Goal: Information Seeking & Learning: Learn about a topic

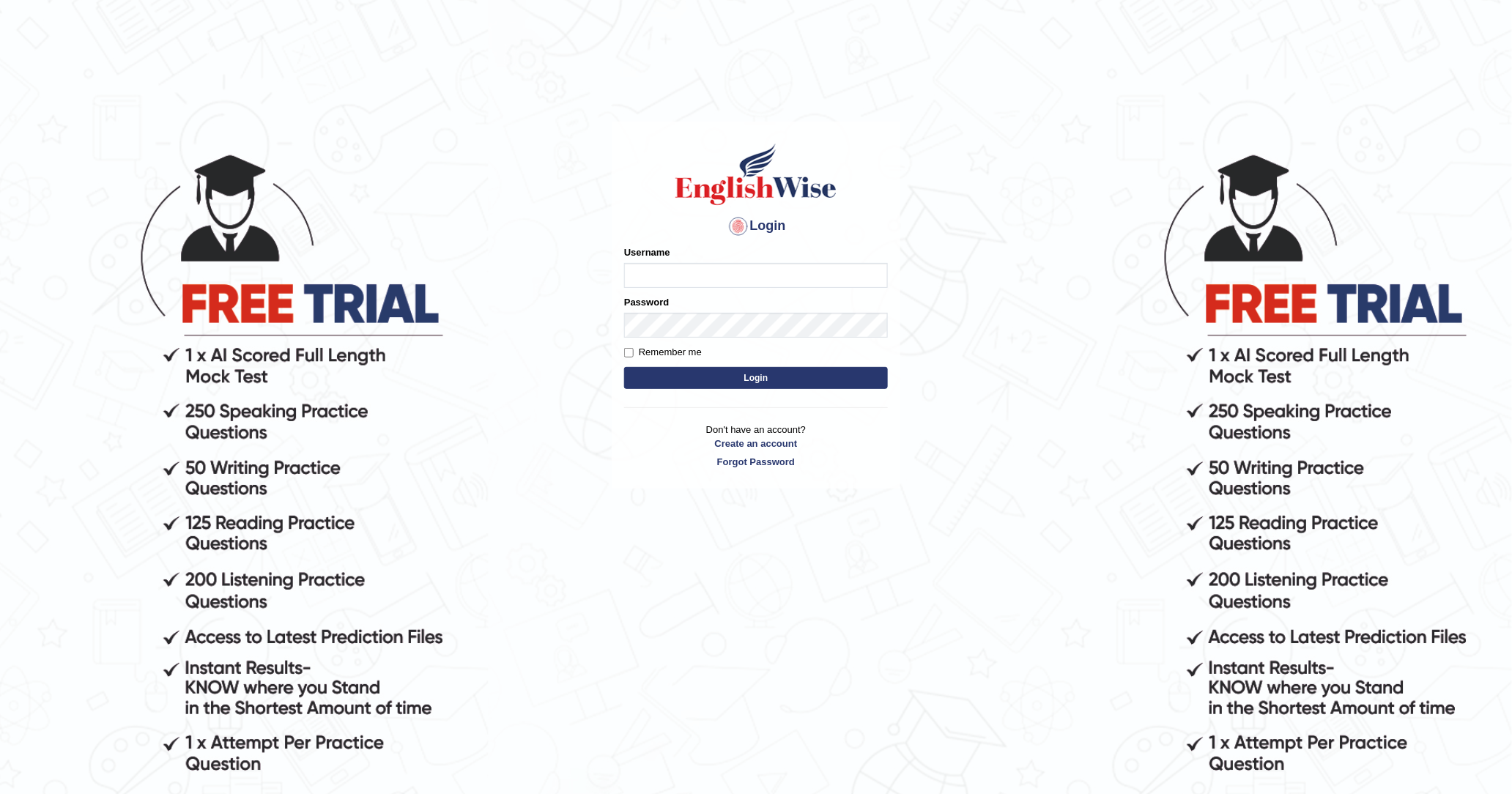
type input "DishaEw"
click at [737, 374] on button "Login" at bounding box center [755, 378] width 263 height 22
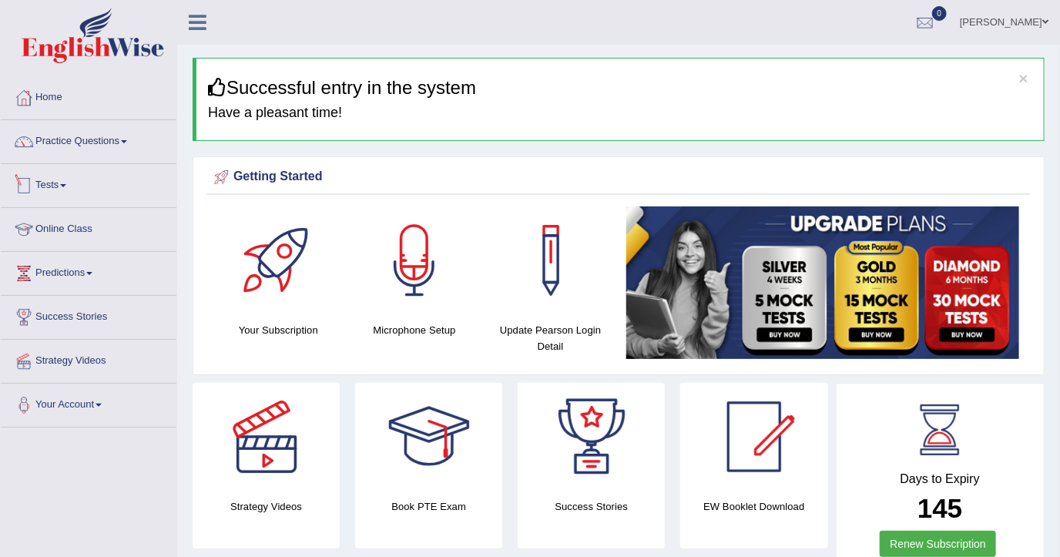
click at [99, 144] on link "Practice Questions" at bounding box center [89, 139] width 176 height 39
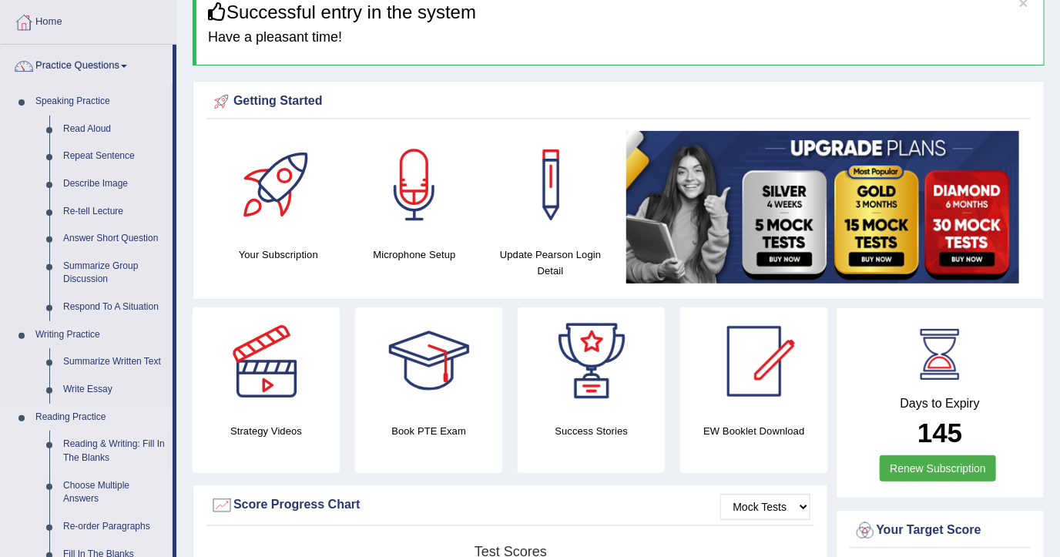
scroll to position [205, 0]
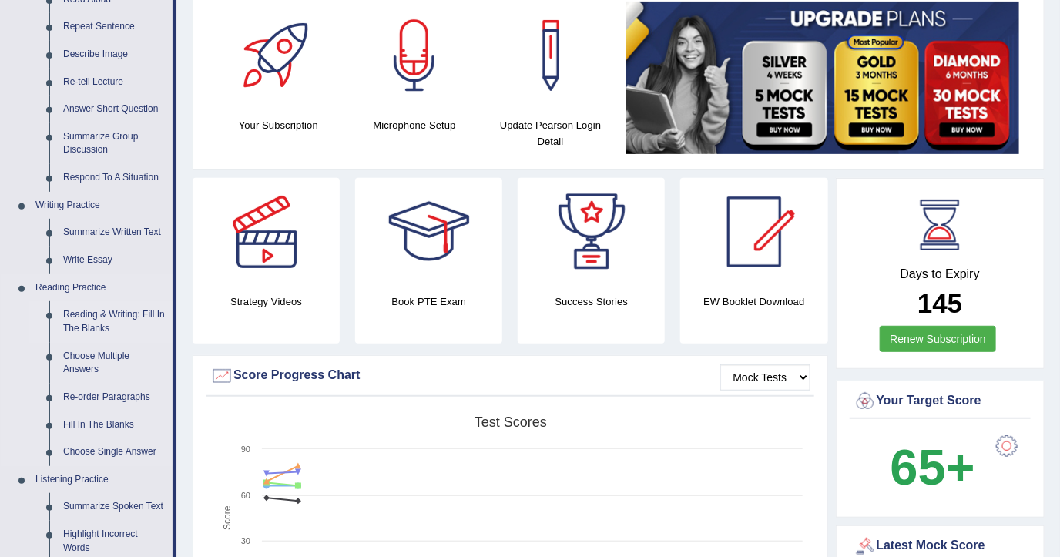
click at [116, 311] on link "Reading & Writing: Fill In The Blanks" at bounding box center [114, 321] width 116 height 41
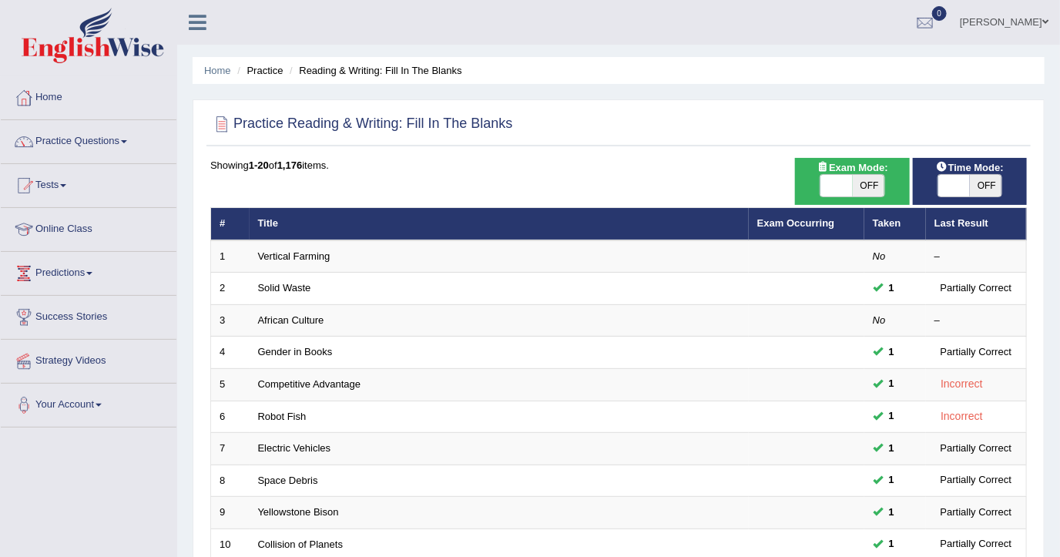
click at [324, 251] on link "Vertical Farming" at bounding box center [294, 256] width 72 height 12
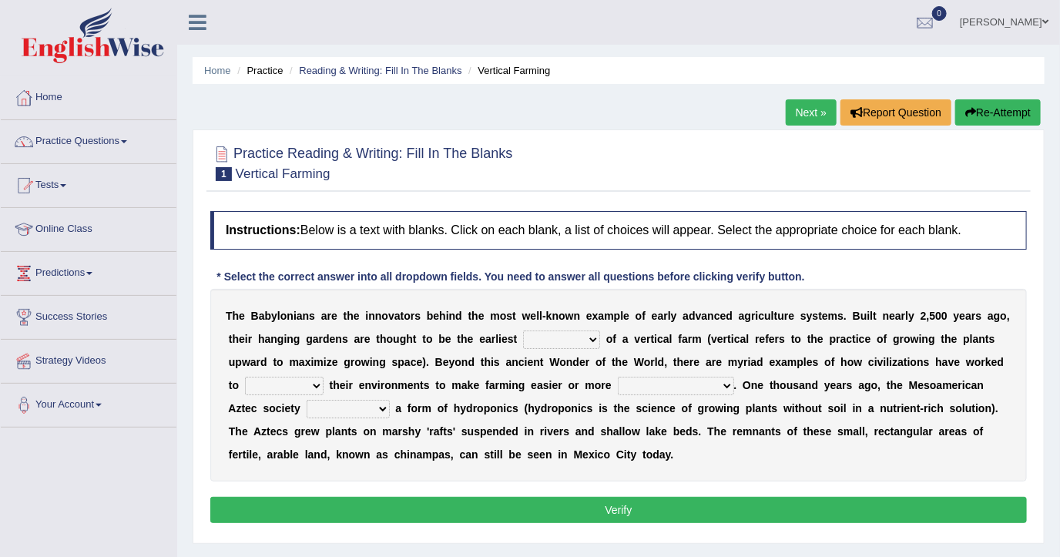
click at [523, 336] on select "prototype failure discredit protocol" at bounding box center [561, 339] width 77 height 18
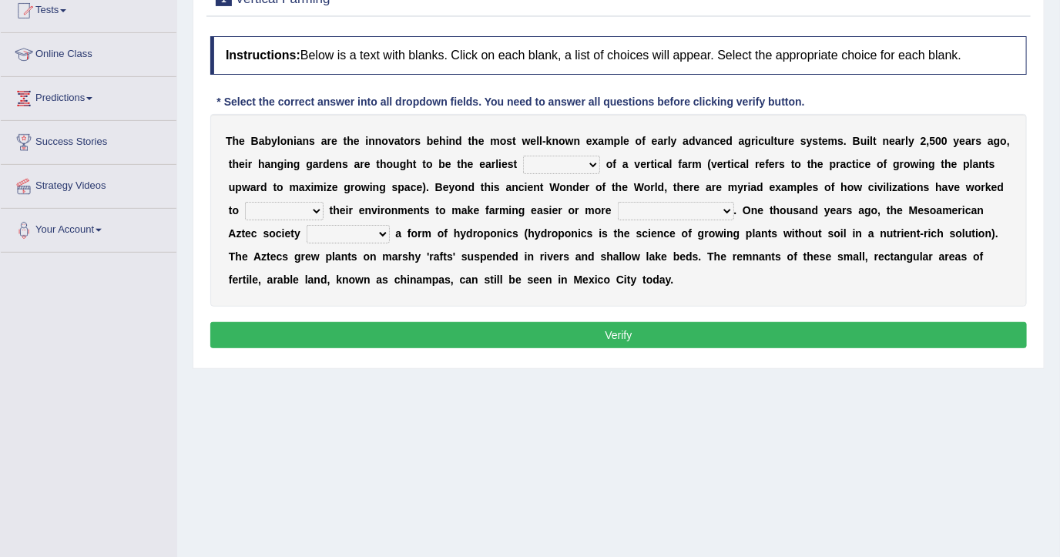
scroll to position [102, 0]
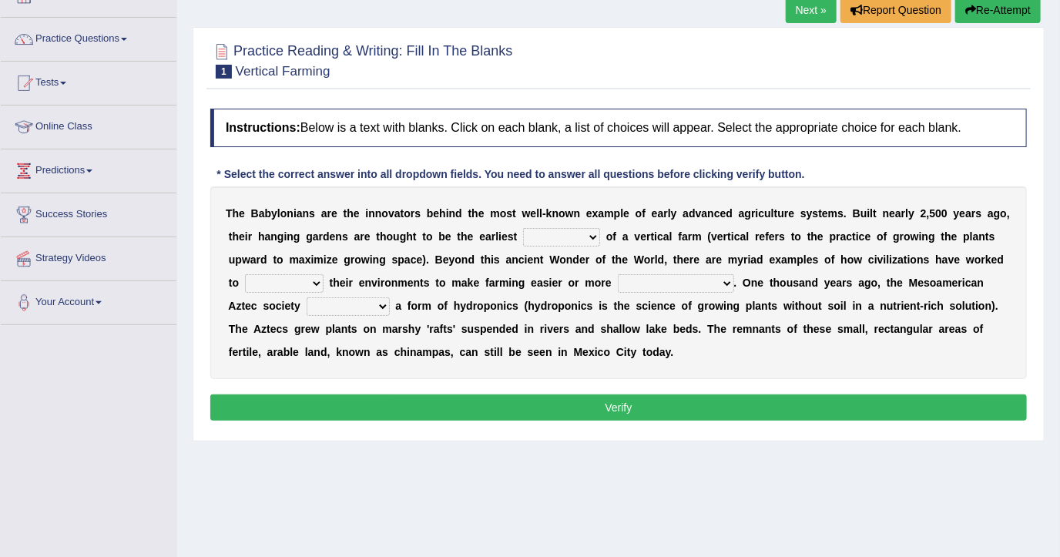
click at [535, 239] on select "prototype failure discredit protocol" at bounding box center [561, 237] width 77 height 18
select select "prototype"
click at [523, 228] on select "prototype failure discredit protocol" at bounding box center [561, 237] width 77 height 18
drag, startPoint x: 924, startPoint y: 254, endPoint x: 901, endPoint y: 297, distance: 48.3
click at [324, 274] on select "manipulate escape respect disarrange" at bounding box center [284, 283] width 79 height 18
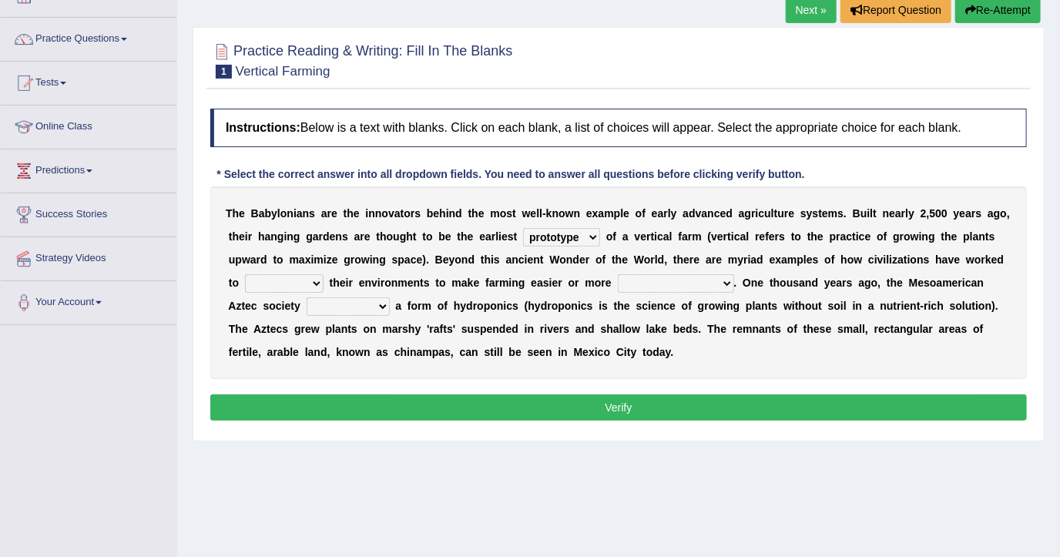
drag, startPoint x: 659, startPoint y: 437, endPoint x: 642, endPoint y: 416, distance: 26.8
click at [659, 437] on div "Practice Reading & Writing: Fill In The Blanks 1 Vertical Farming Instructions:…" at bounding box center [619, 234] width 852 height 414
click at [822, 12] on link "Next »" at bounding box center [811, 10] width 51 height 26
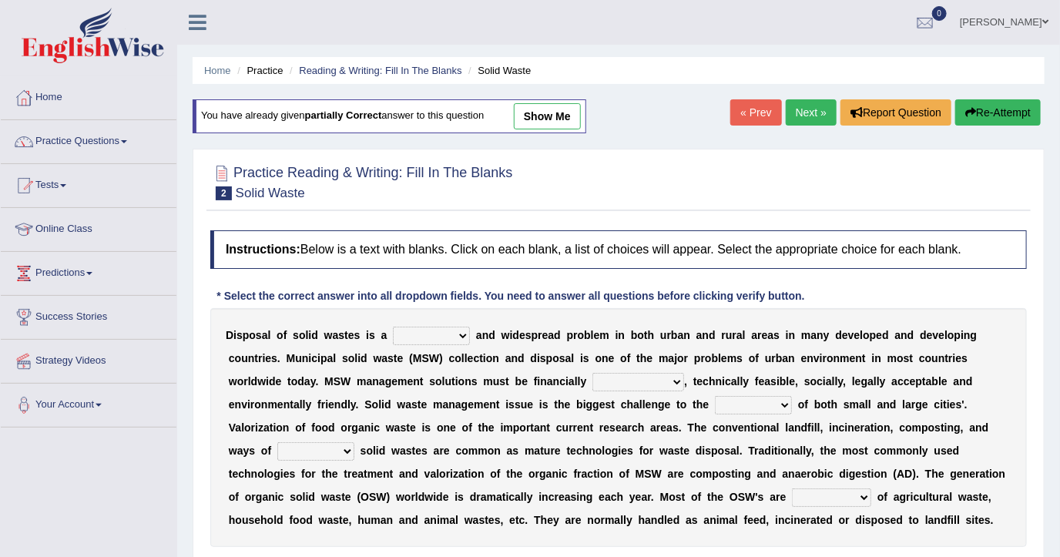
click at [548, 111] on link "show me" at bounding box center [547, 116] width 67 height 26
select select "stinging"
select select "unattainable"
select select "plants"
select select "reserving"
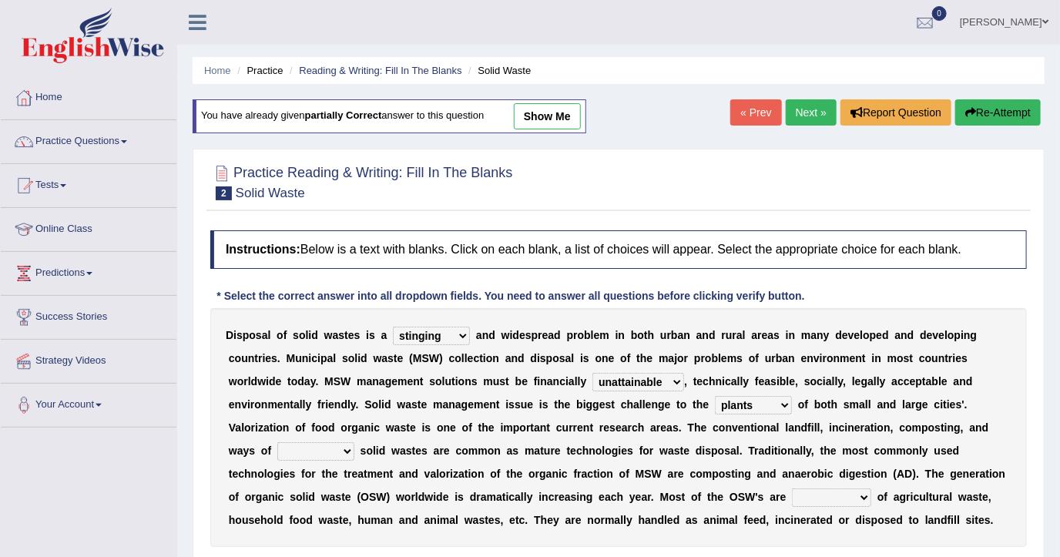
select select "composed"
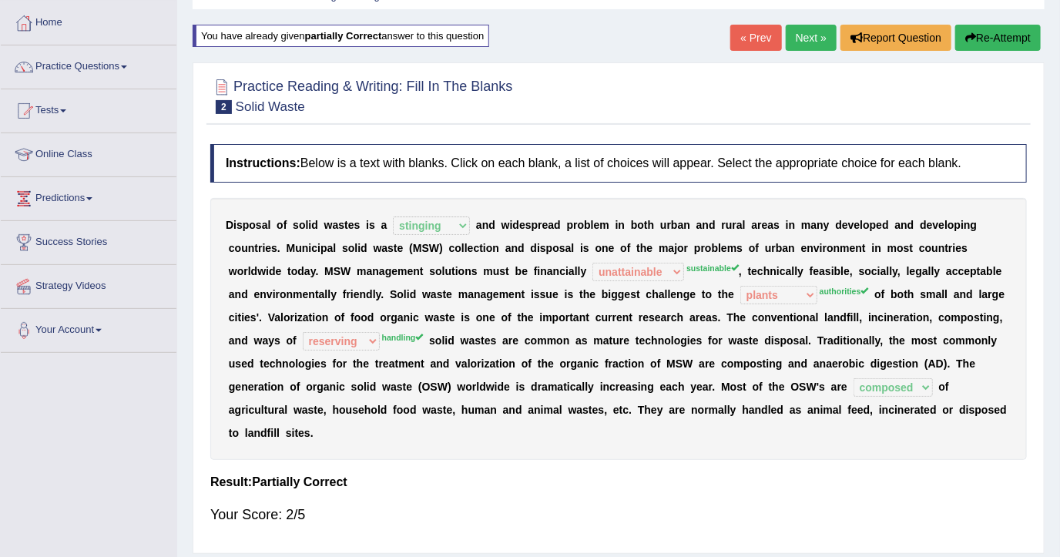
scroll to position [102, 0]
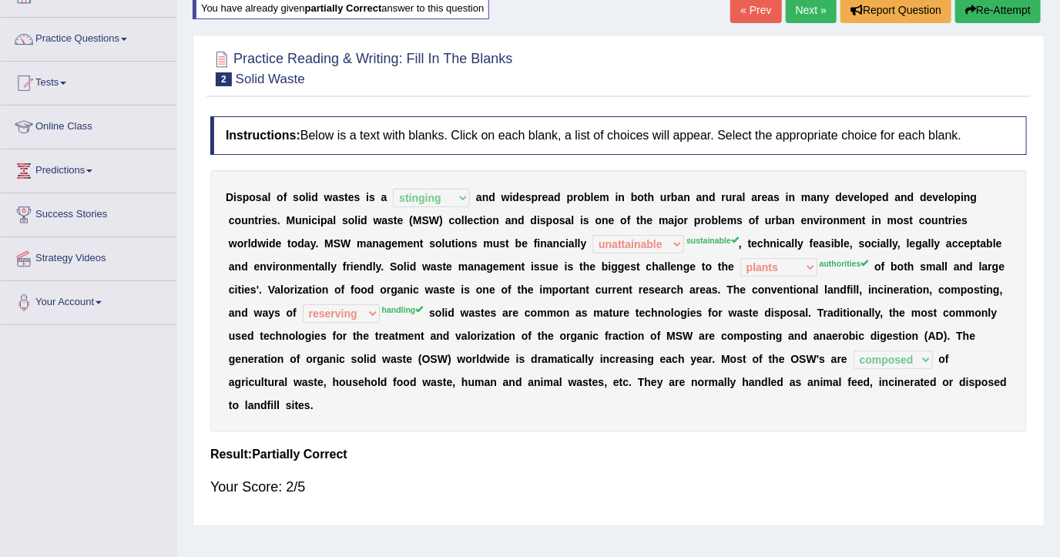
click at [561, 119] on h4 "Instructions: Below is a text with blanks. Click on each blank, a list of choic…" at bounding box center [618, 135] width 817 height 39
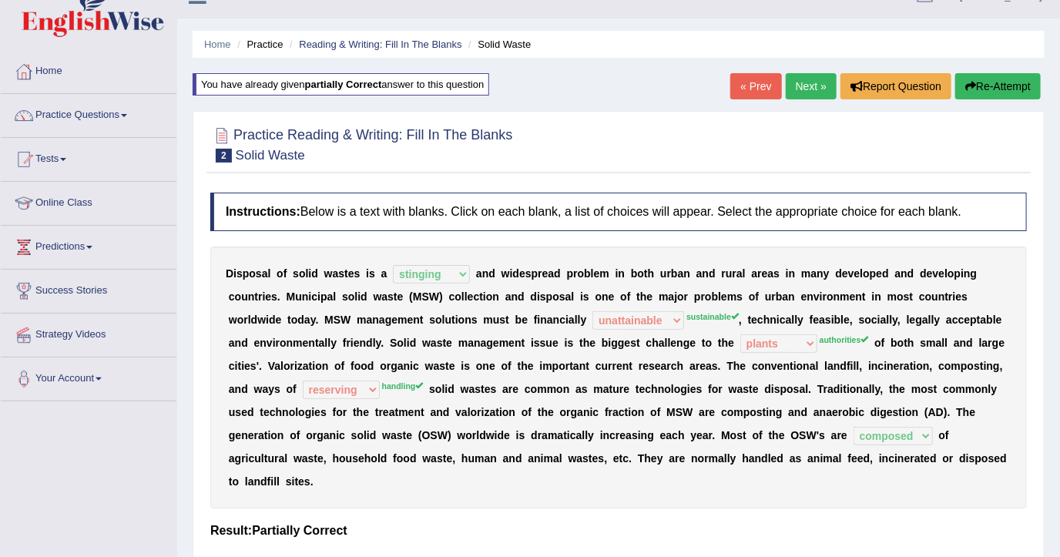
scroll to position [0, 0]
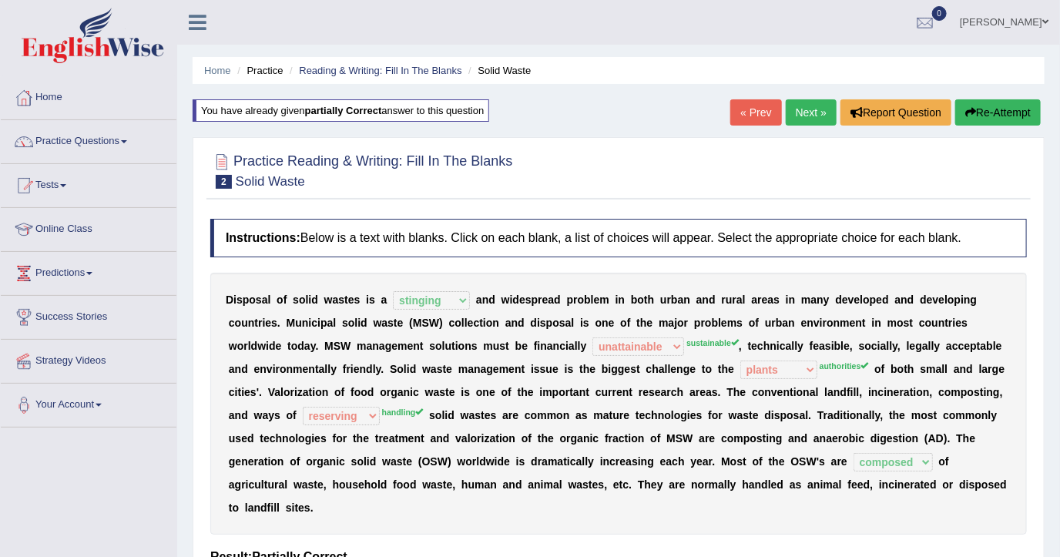
click at [809, 115] on link "Next »" at bounding box center [811, 112] width 51 height 26
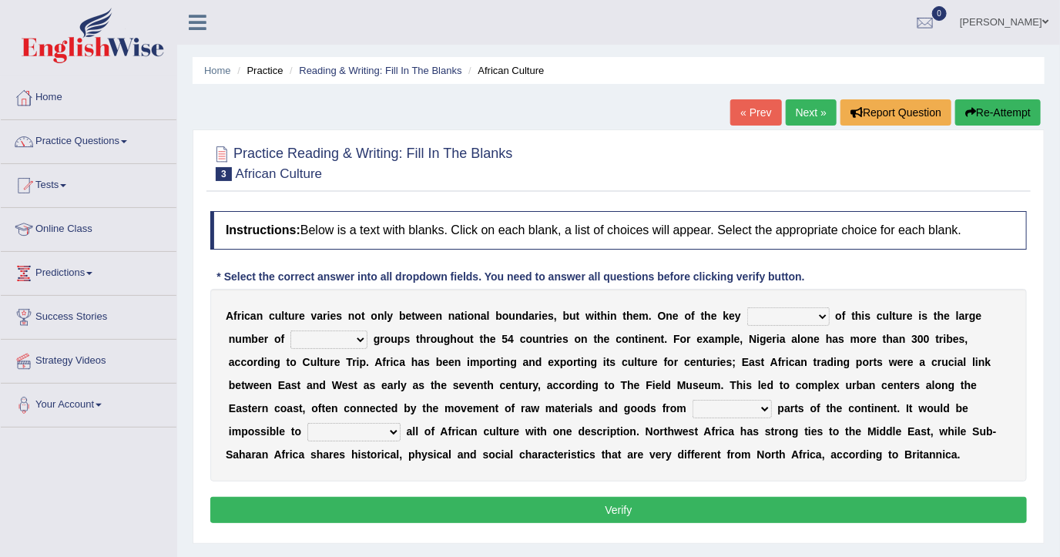
scroll to position [102, 0]
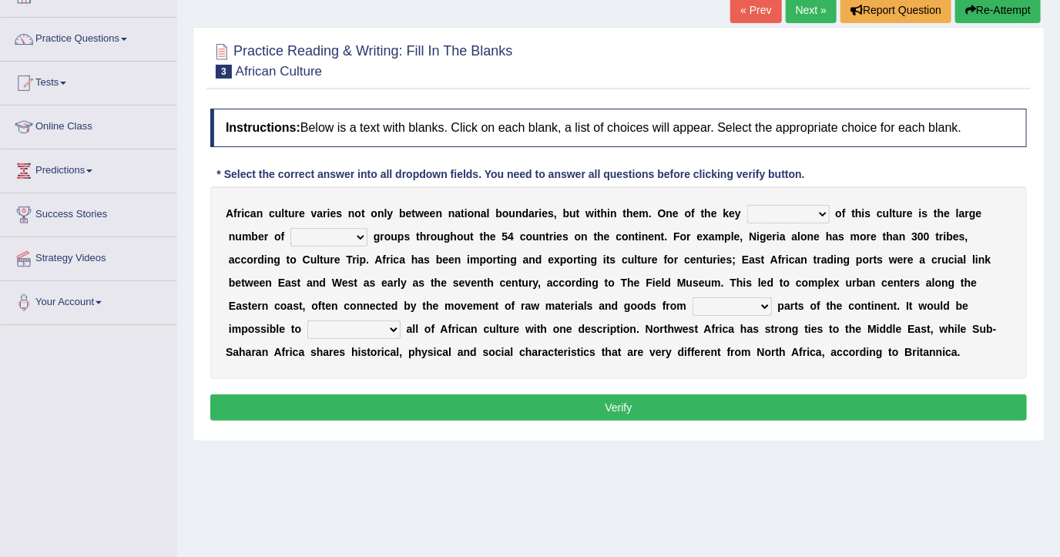
click at [776, 209] on select "conjectures features issues doubts" at bounding box center [788, 214] width 82 height 18
select select "features"
click at [747, 205] on select "conjectures features issues doubts" at bounding box center [788, 214] width 82 height 18
click at [296, 230] on select "ethic ethnic eugenic epic" at bounding box center [328, 237] width 77 height 18
select select "ethnic"
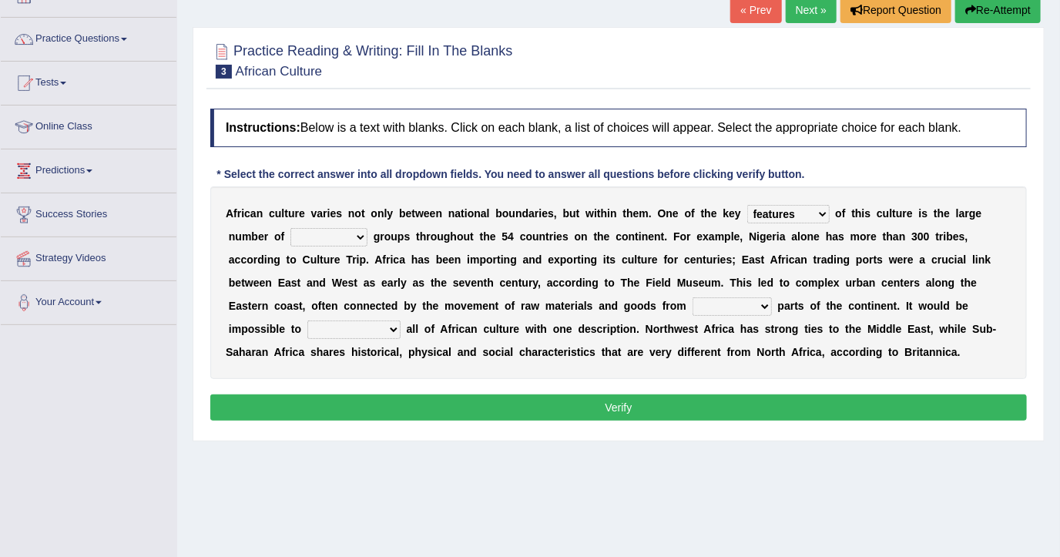
click at [290, 228] on select "ethic ethnic eugenic epic" at bounding box center [328, 237] width 77 height 18
click at [693, 300] on select "forelocked interlocked unlocked landlocked" at bounding box center [732, 306] width 79 height 18
select select "forelocked"
click at [693, 297] on select "forelocked interlocked unlocked landlocked" at bounding box center [732, 306] width 79 height 18
click at [401, 320] on select "characterize conceptualize symbolize synthesize" at bounding box center [353, 329] width 93 height 18
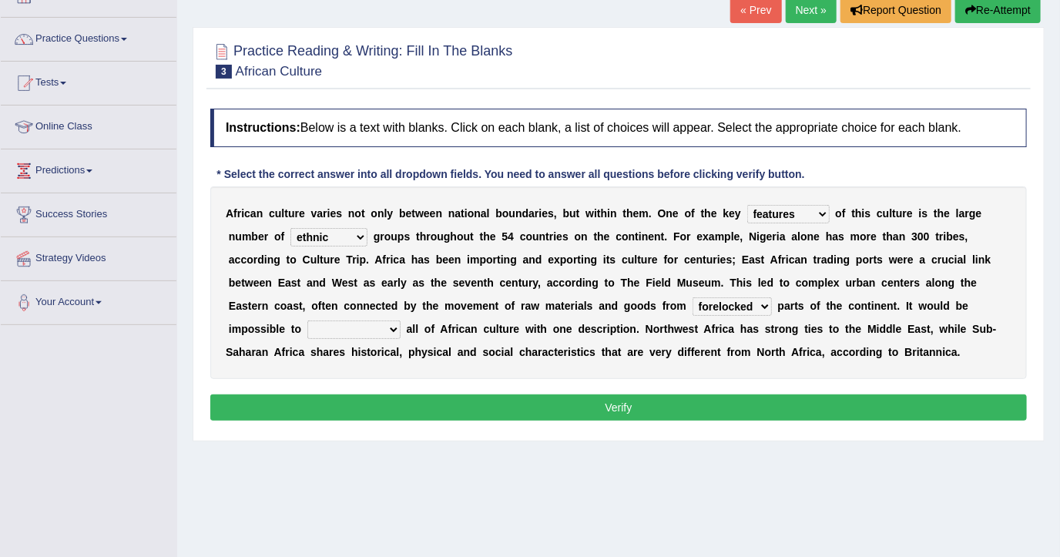
select select "characterize"
click at [401, 320] on select "characterize conceptualize symbolize synthesize" at bounding box center [353, 329] width 93 height 18
click at [803, 405] on button "Verify" at bounding box center [618, 407] width 817 height 26
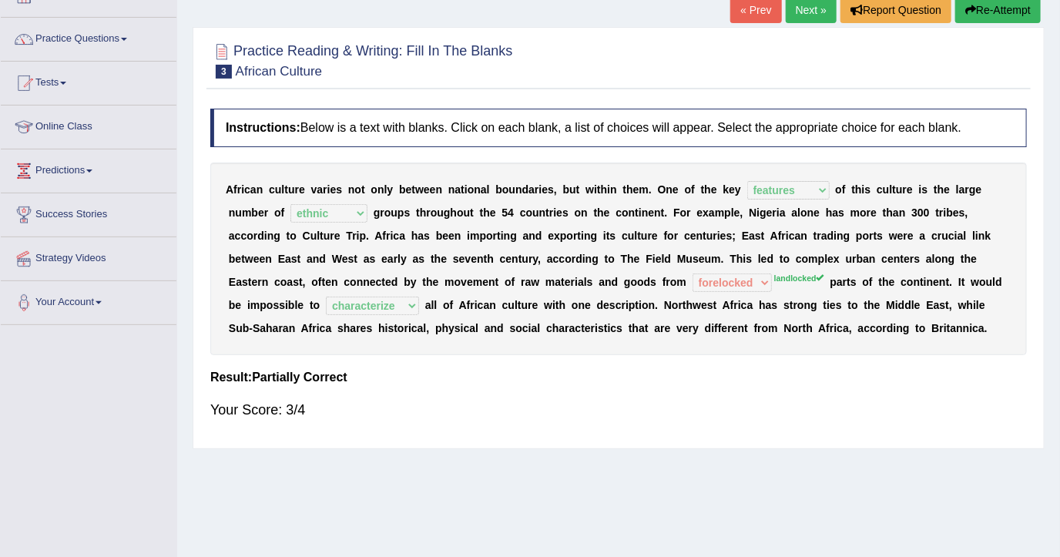
click at [806, 13] on link "Next »" at bounding box center [811, 10] width 51 height 26
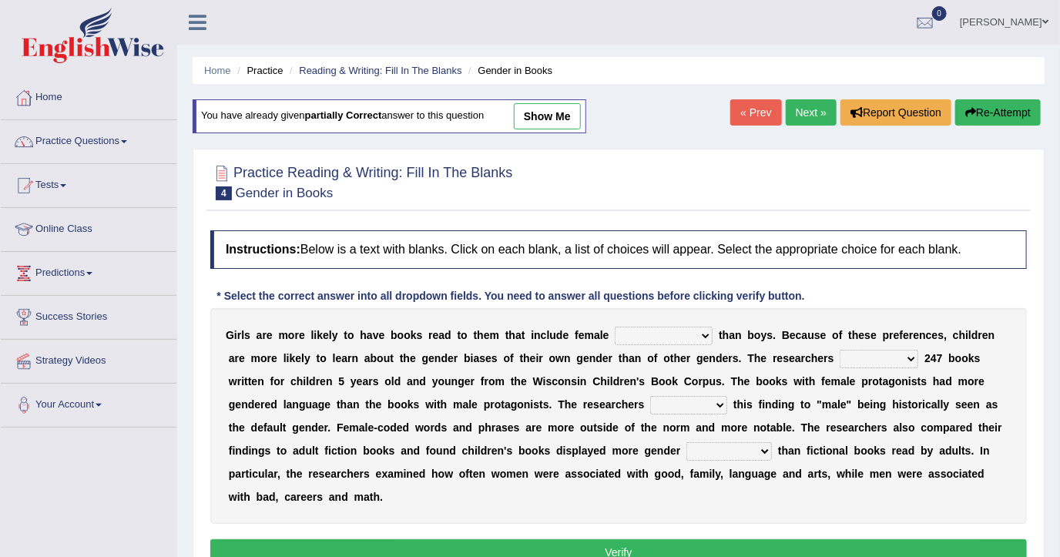
click at [545, 117] on link "show me" at bounding box center [547, 116] width 67 height 26
select select "agonists"
select select "analyzed"
select select "contribute"
select select "stereotypes"
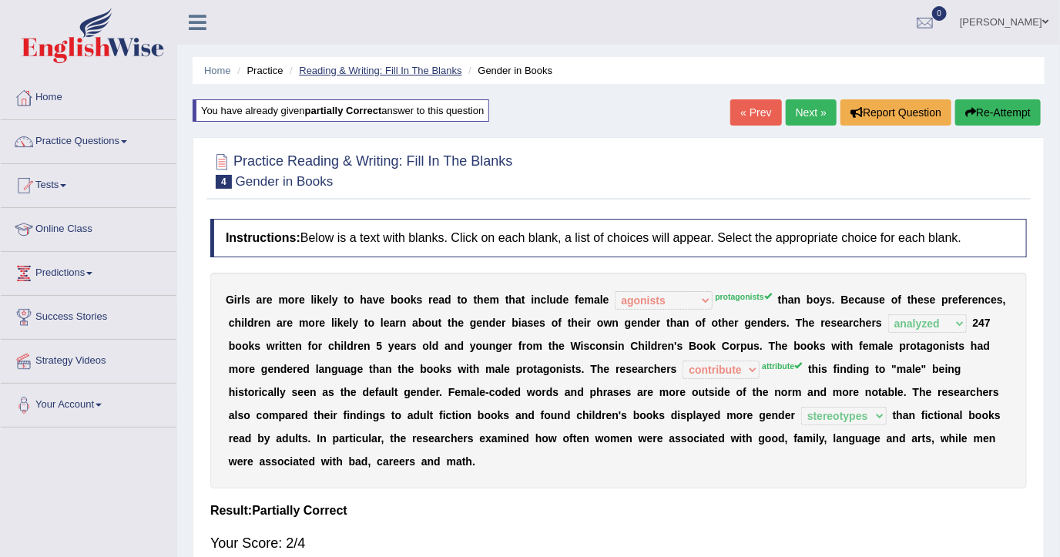
click at [398, 72] on link "Reading & Writing: Fill In The Blanks" at bounding box center [380, 71] width 163 height 12
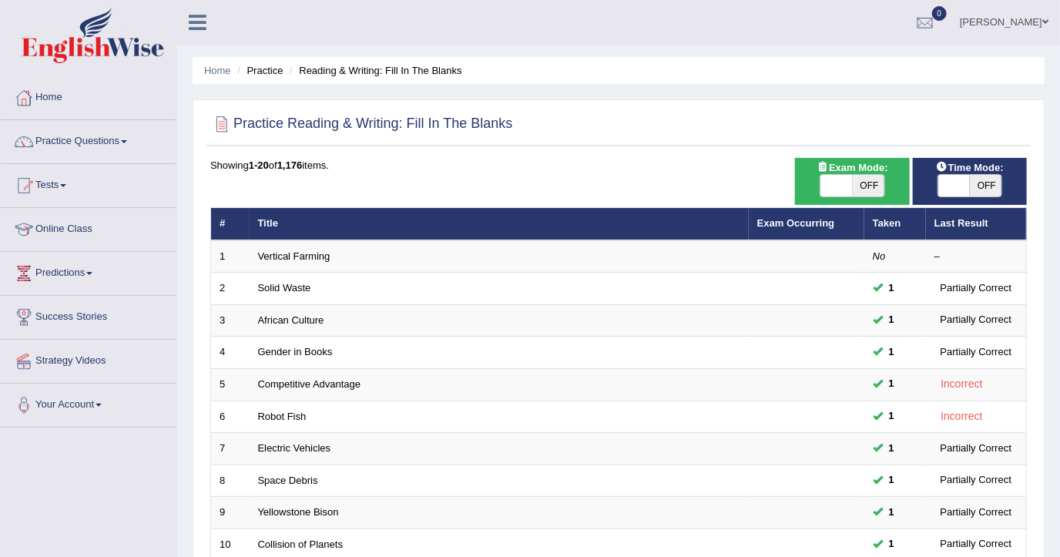
click at [880, 189] on span "OFF" at bounding box center [869, 186] width 32 height 22
checkbox input "true"
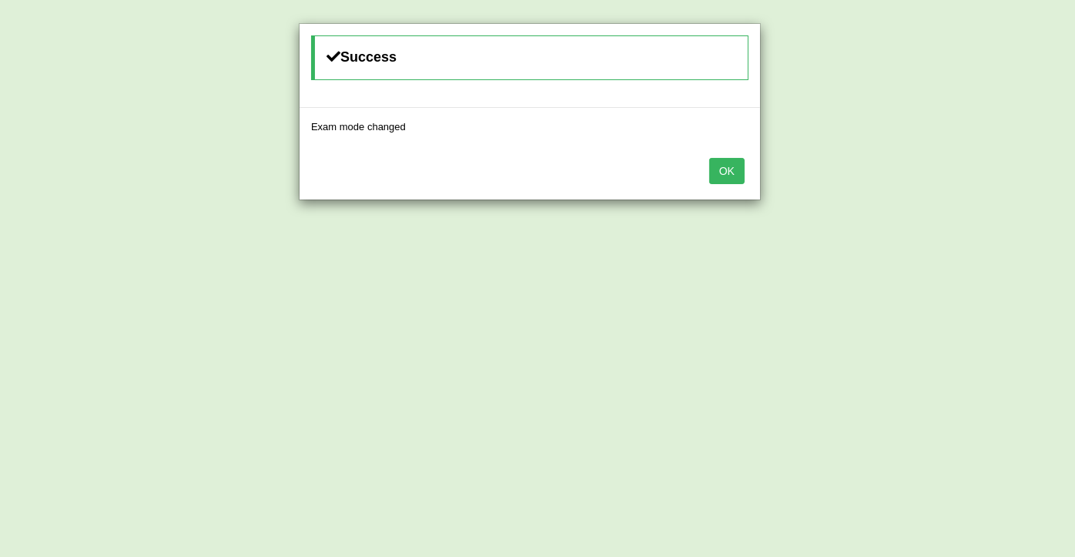
click at [743, 166] on button "OK" at bounding box center [726, 171] width 35 height 26
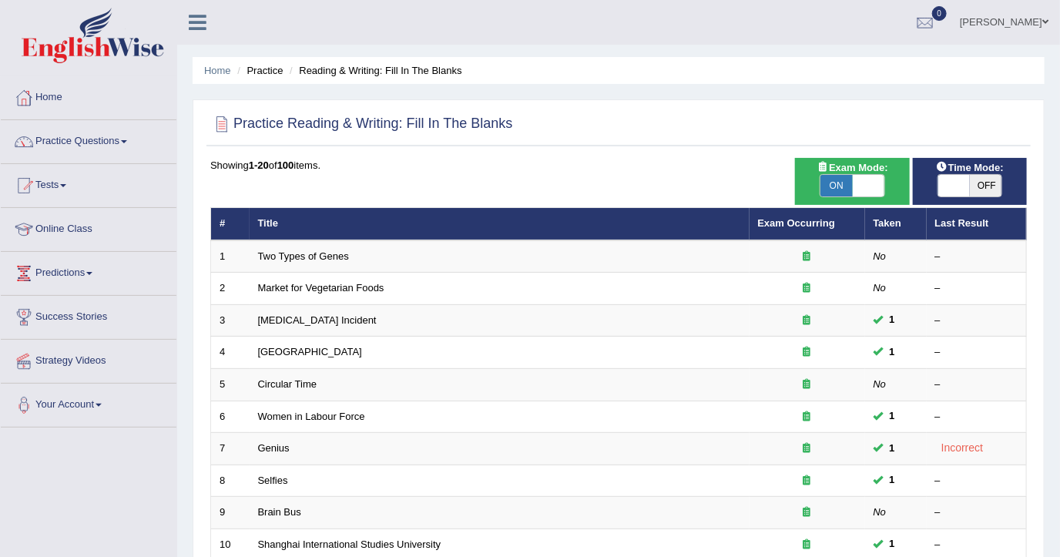
click at [954, 180] on span at bounding box center [954, 186] width 32 height 22
checkbox input "true"
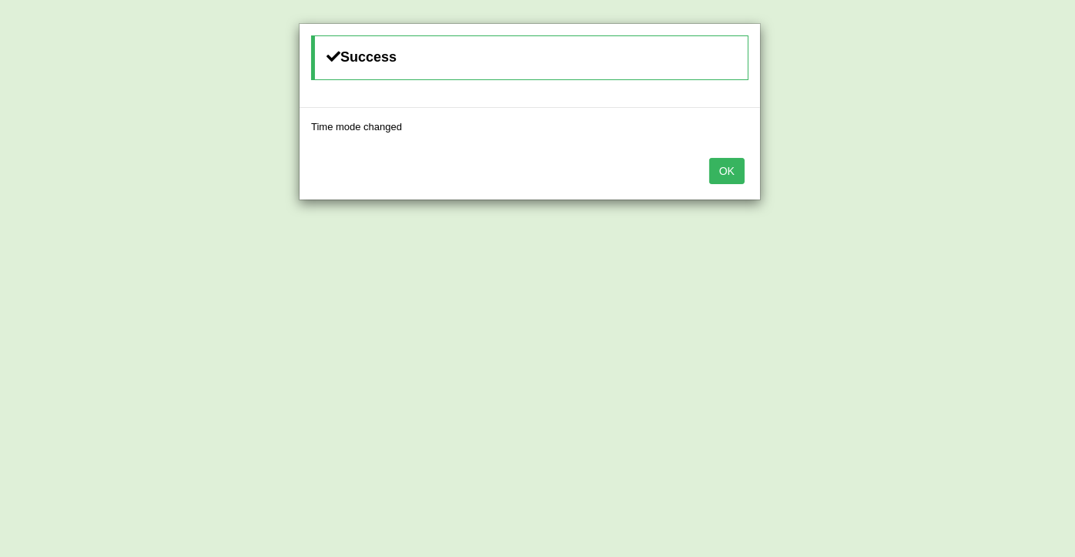
click at [712, 176] on button "OK" at bounding box center [726, 171] width 35 height 26
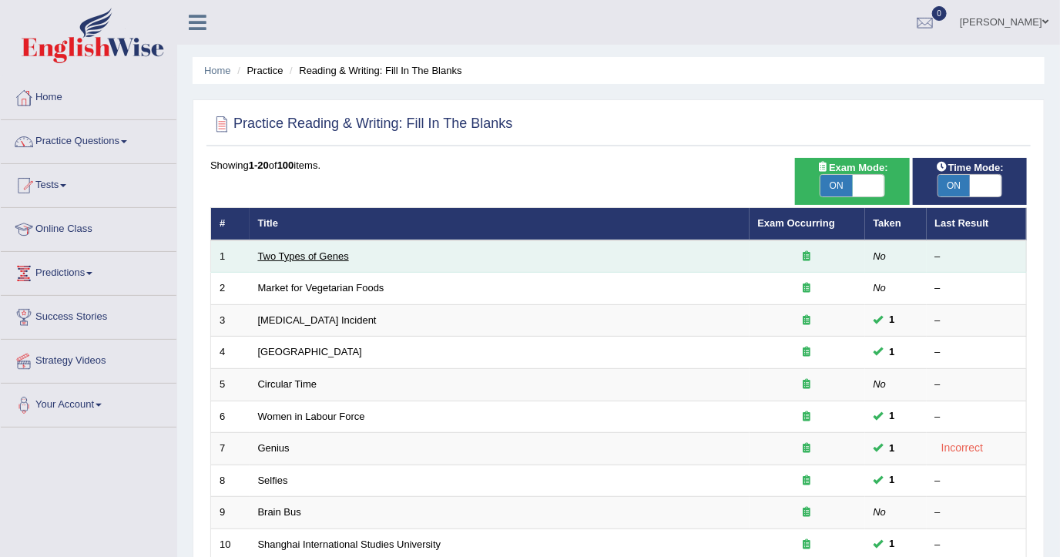
click at [332, 254] on link "Two Types of Genes" at bounding box center [303, 256] width 91 height 12
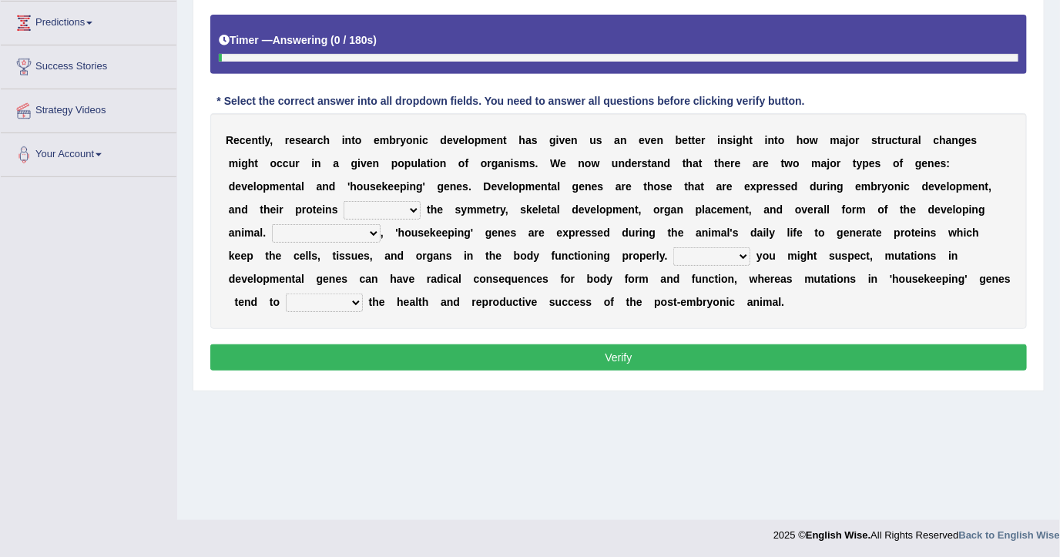
scroll to position [251, 0]
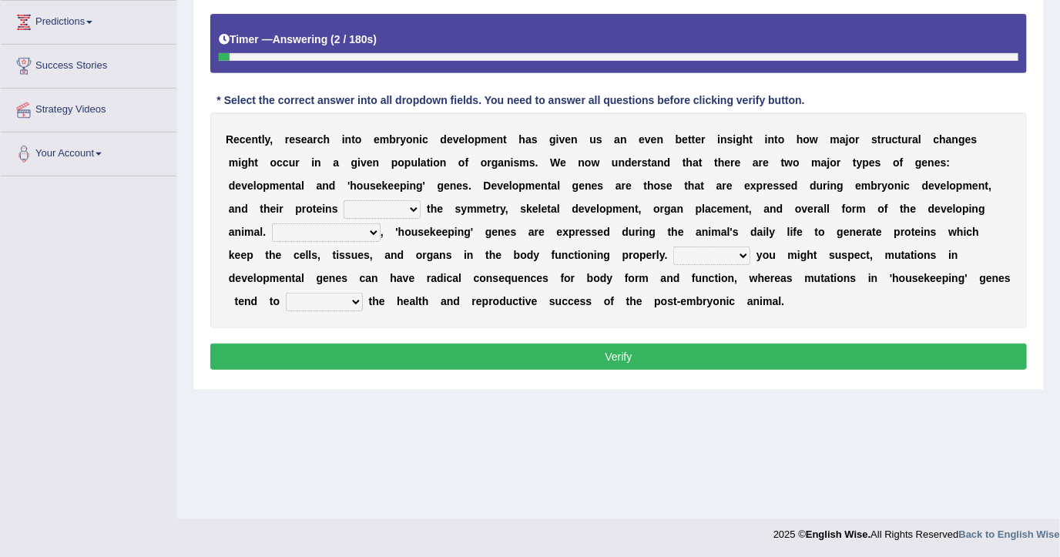
click at [344, 215] on select "push control hold elevate" at bounding box center [382, 209] width 77 height 18
select select "push"
click at [344, 200] on select "push control hold elevate" at bounding box center [382, 209] width 77 height 18
click at [673, 261] on select "For As With Within" at bounding box center [711, 256] width 77 height 18
select select "For"
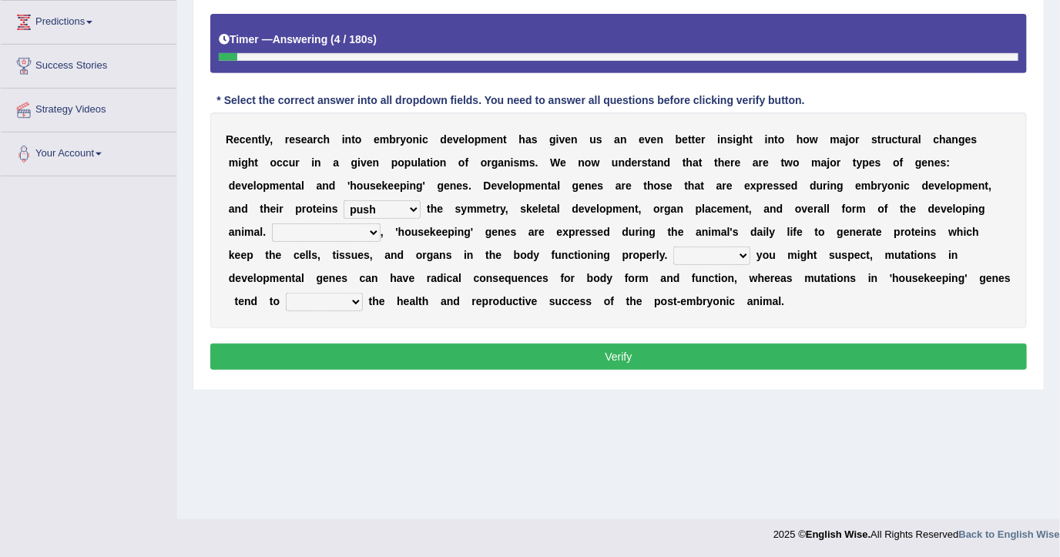
click at [673, 247] on select "For As With Within" at bounding box center [711, 256] width 77 height 18
click at [381, 223] on select "Correspondingly Inclusively Conversely In contrast" at bounding box center [326, 232] width 109 height 18
select select "Inclusively"
click at [381, 223] on select "Correspondingly Inclusively Conversely In contrast" at bounding box center [326, 232] width 109 height 18
click at [379, 295] on b "h" at bounding box center [375, 301] width 7 height 12
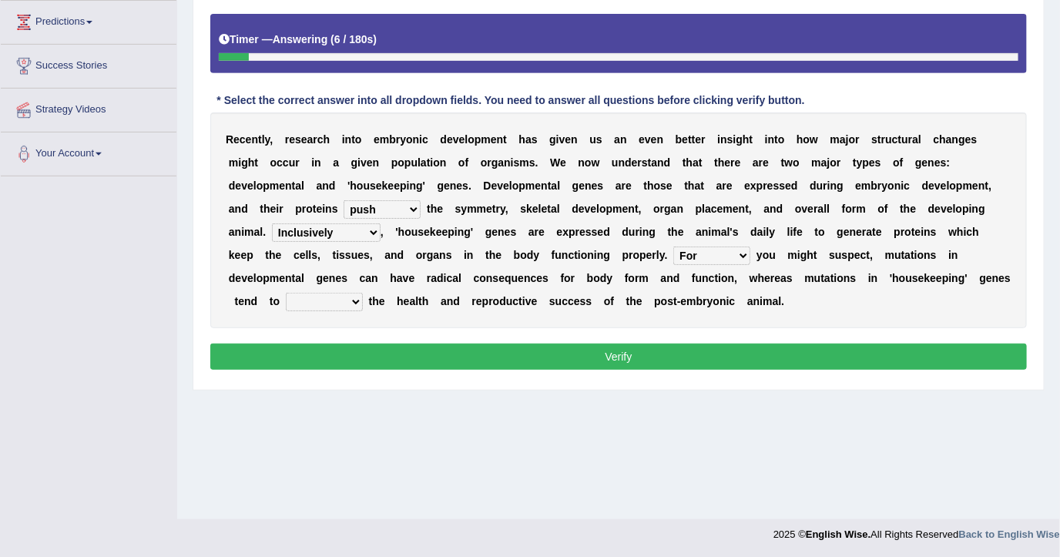
drag, startPoint x: 738, startPoint y: 272, endPoint x: 716, endPoint y: 287, distance: 26.7
click at [363, 293] on select "affect effect interrupt defect" at bounding box center [324, 302] width 77 height 18
select select "affect"
click at [363, 293] on select "affect effect interrupt defect" at bounding box center [324, 302] width 77 height 18
click at [699, 356] on button "Verify" at bounding box center [618, 357] width 817 height 26
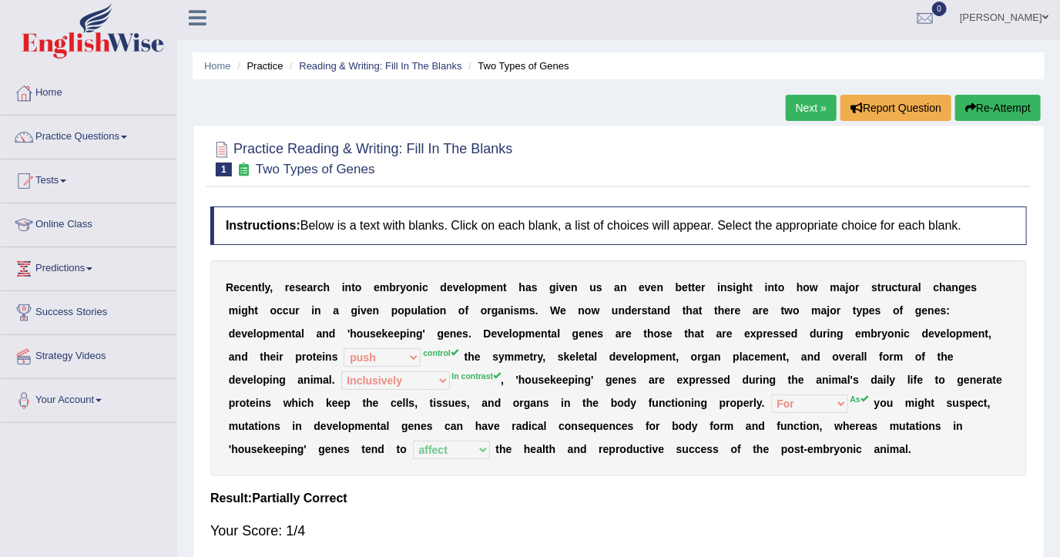
scroll to position [0, 0]
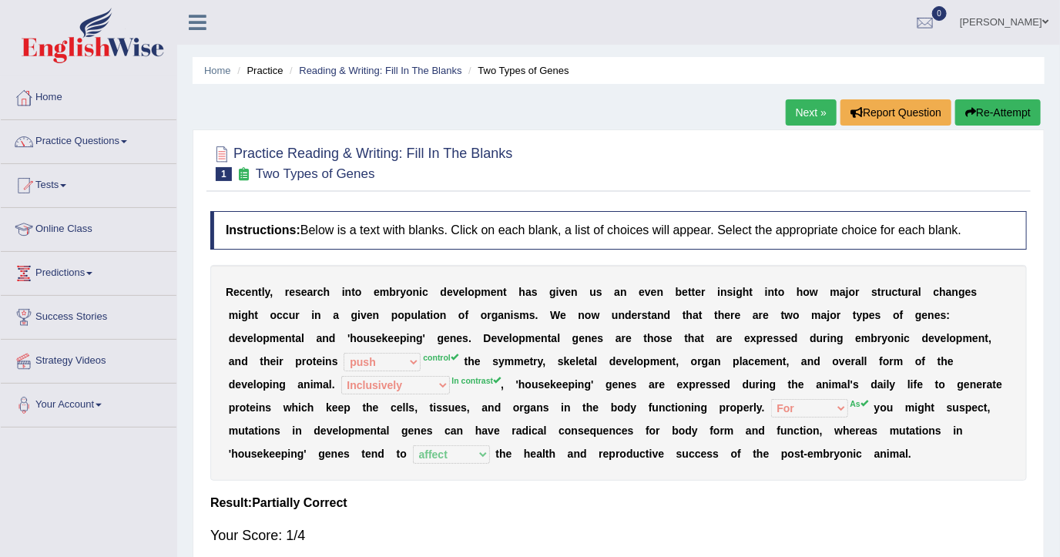
click at [385, 448] on b "d" at bounding box center [381, 454] width 7 height 12
click at [757, 414] on div "R e c e n t l y , r e s e a r c h i n t o e m b r y o n i c d e v e l o p m e n…" at bounding box center [618, 373] width 817 height 216
click at [820, 105] on link "Next »" at bounding box center [811, 112] width 51 height 26
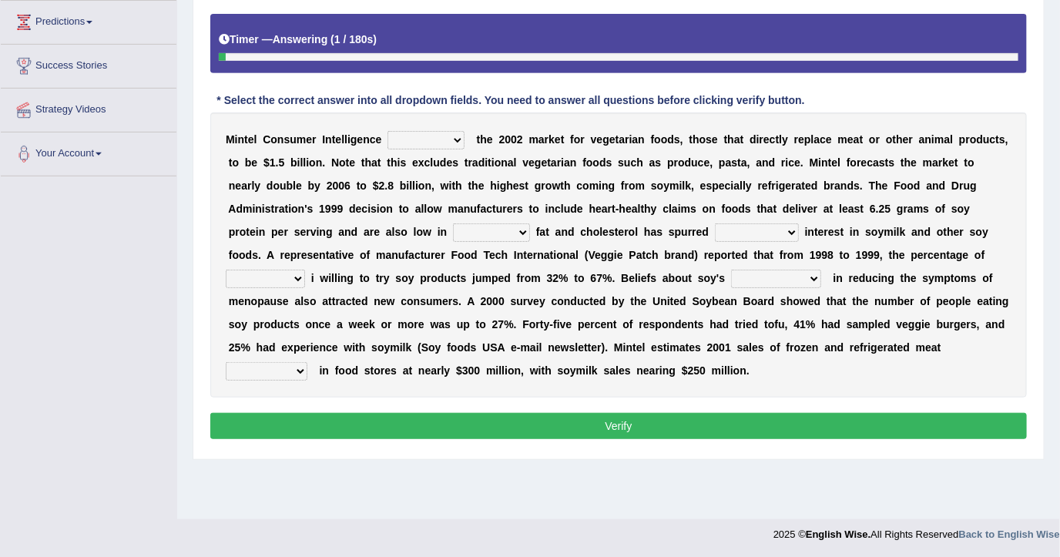
click at [442, 134] on select "deals fulfills creates estimates" at bounding box center [425, 140] width 77 height 18
select select "fulfills"
click at [387, 131] on select "deals fulfills creates estimates" at bounding box center [425, 140] width 77 height 18
drag, startPoint x: 291, startPoint y: 228, endPoint x: 291, endPoint y: 237, distance: 9.2
click at [453, 228] on select "saturated solid acid liquid" at bounding box center [491, 232] width 77 height 18
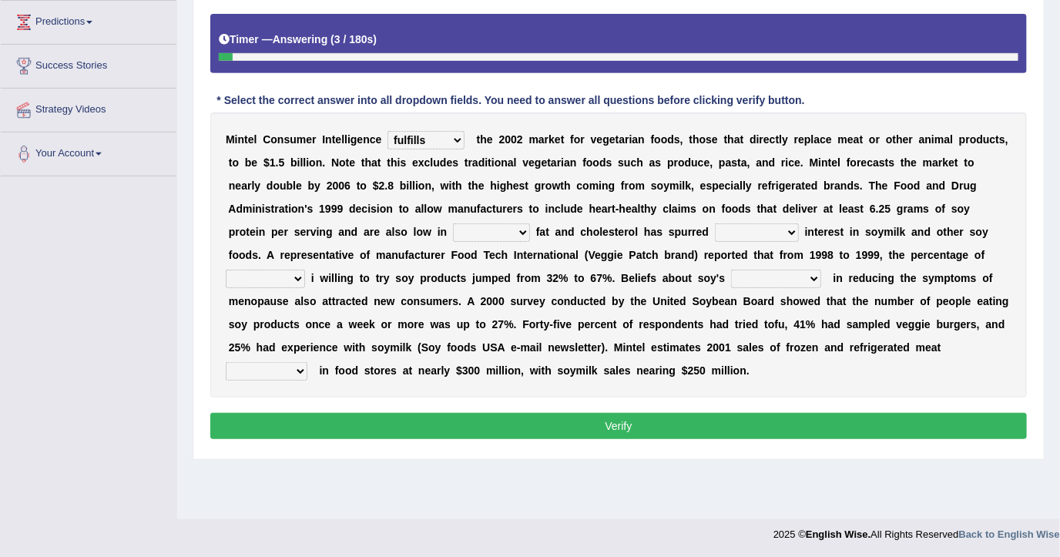
click at [453, 223] on select "saturated solid acid liquid" at bounding box center [491, 232] width 77 height 18
click at [453, 238] on select "saturated solid acid liquid" at bounding box center [491, 232] width 77 height 18
select select "solid"
click at [453, 223] on select "saturated solid acid liquid" at bounding box center [491, 232] width 77 height 18
click at [715, 231] on select "good big tremendous extreme" at bounding box center [757, 232] width 84 height 18
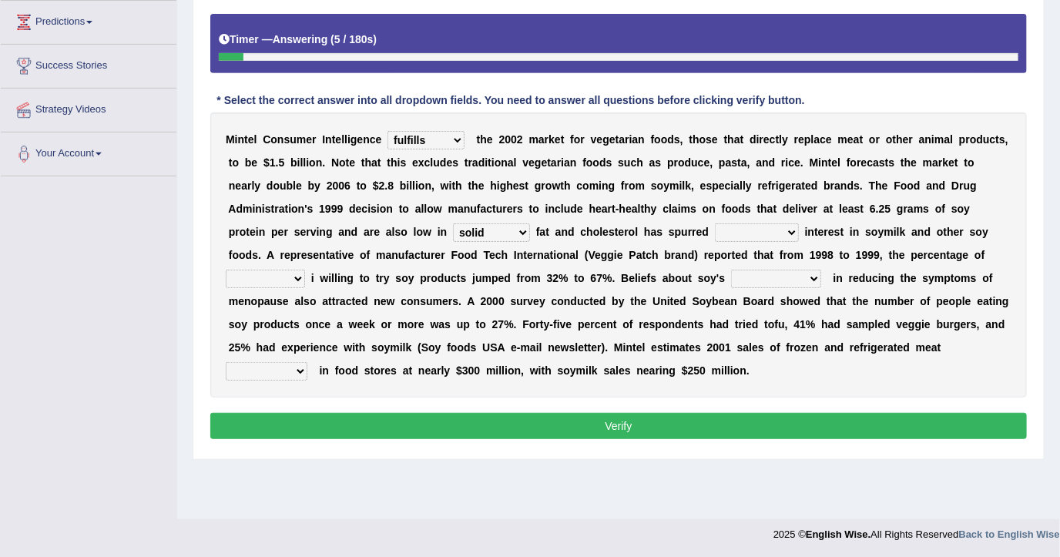
select select "good"
click at [715, 223] on select "good big tremendous extreme" at bounding box center [757, 232] width 84 height 18
click at [731, 283] on select "effectiveness timeliness efficiency goodness" at bounding box center [776, 279] width 90 height 18
select select "effectiveness"
click at [731, 270] on select "effectiveness timeliness efficiency goodness" at bounding box center [776, 279] width 90 height 18
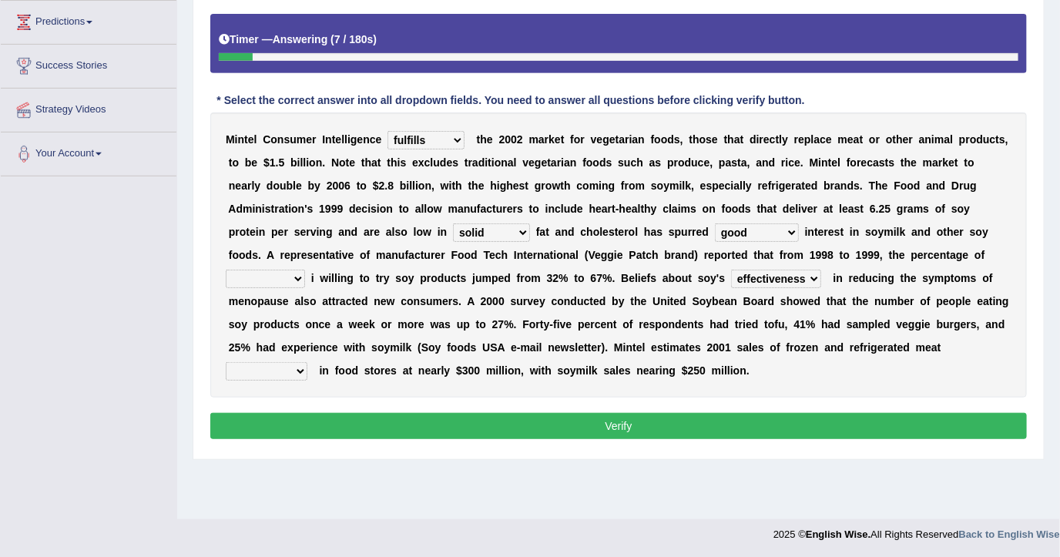
click at [305, 270] on select "guests consumers customers clients" at bounding box center [265, 279] width 79 height 18
select select "guests"
click at [305, 270] on select "guests consumers customers clients" at bounding box center [265, 279] width 79 height 18
click at [307, 362] on select "foods choices staffs alternatives" at bounding box center [267, 371] width 82 height 18
select select "foods"
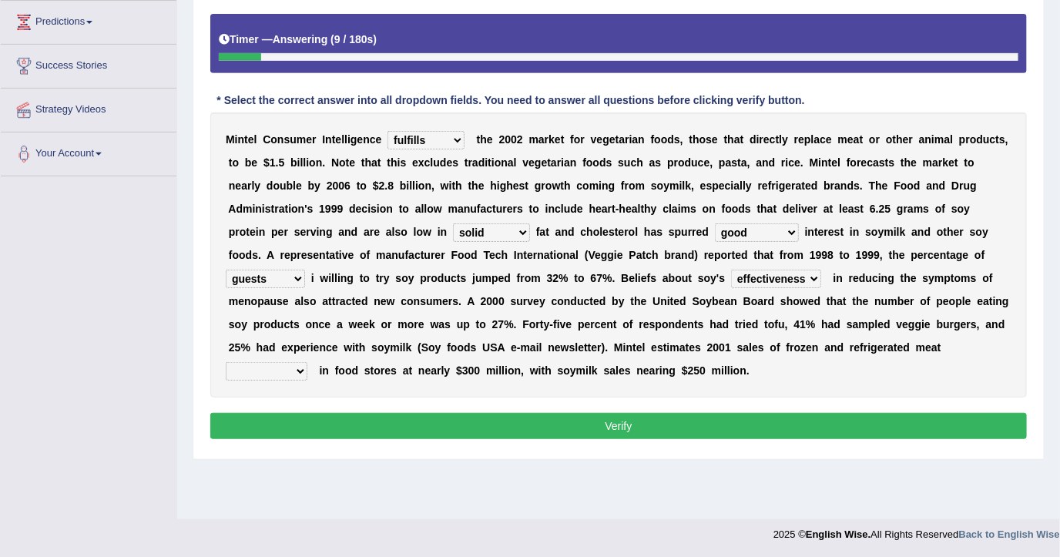
click at [307, 362] on select "foods choices staffs alternatives" at bounding box center [267, 371] width 82 height 18
click at [609, 413] on button "Verify" at bounding box center [618, 426] width 817 height 26
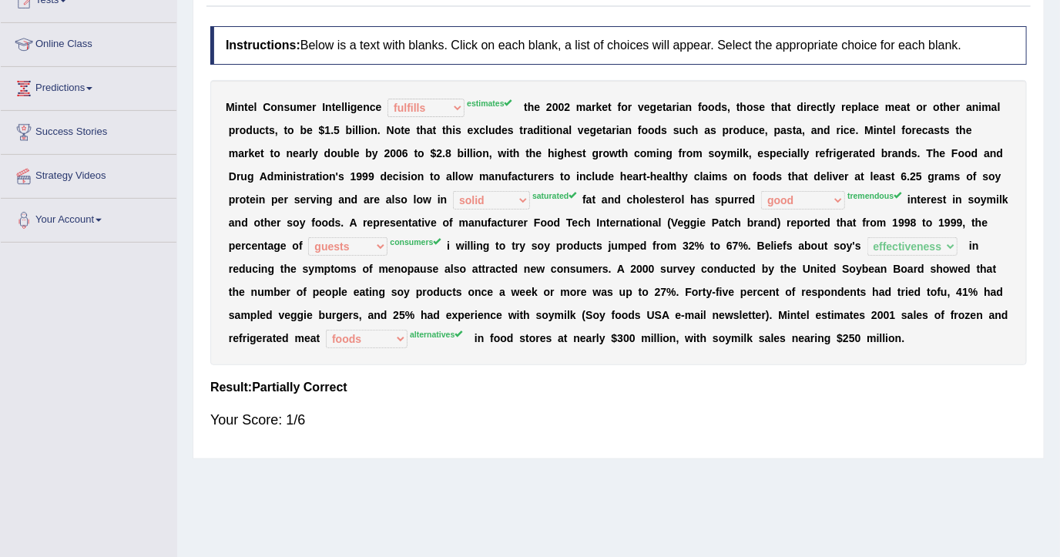
scroll to position [149, 0]
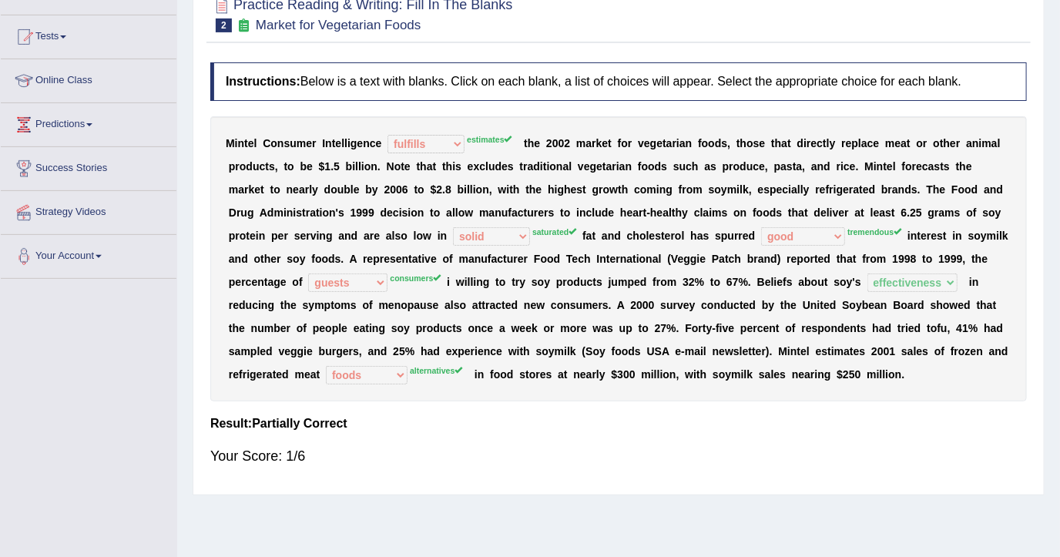
click at [556, 393] on div "M i n t e l C o n s u m e r I n t e l l i g e n c e deals fulfills creates esti…" at bounding box center [618, 258] width 817 height 285
click at [731, 371] on b "m" at bounding box center [735, 374] width 9 height 12
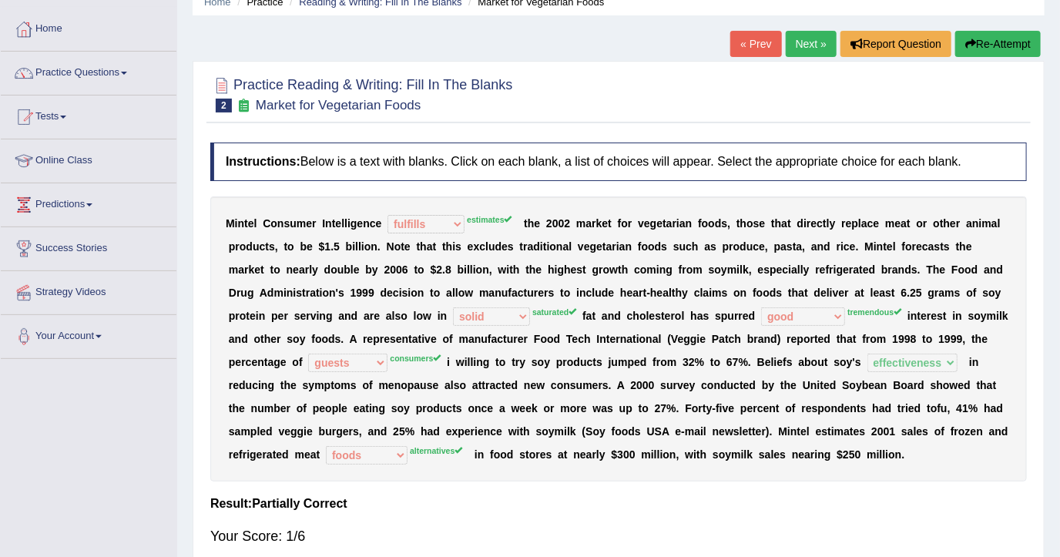
scroll to position [0, 0]
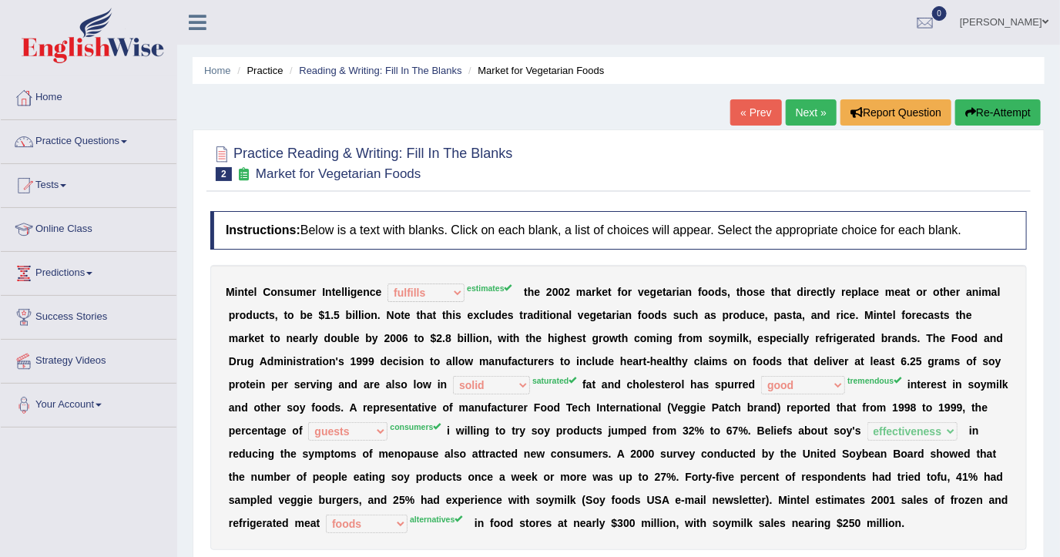
click at [576, 384] on b at bounding box center [579, 384] width 6 height 12
click at [105, 144] on link "Practice Questions" at bounding box center [89, 139] width 176 height 39
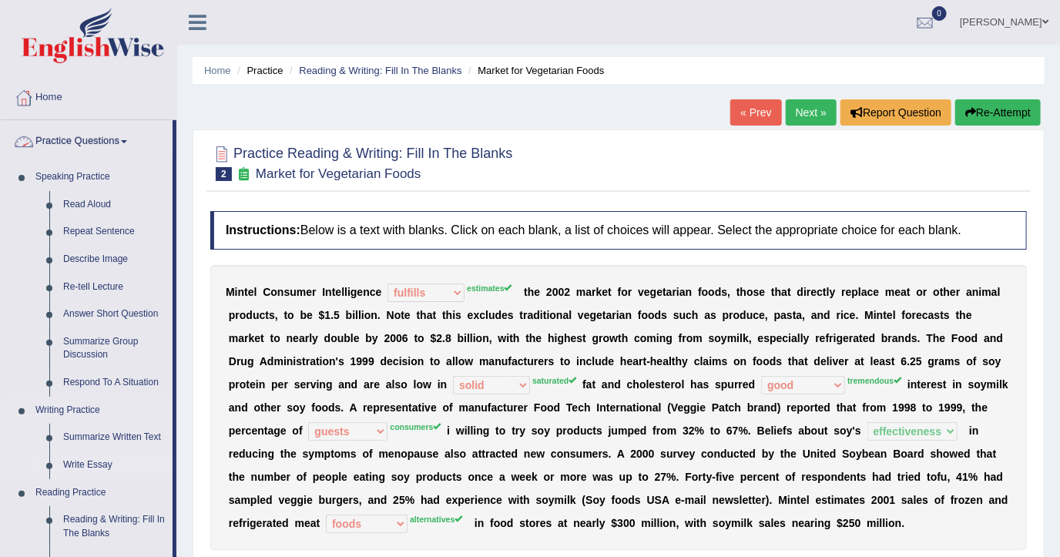
scroll to position [205, 0]
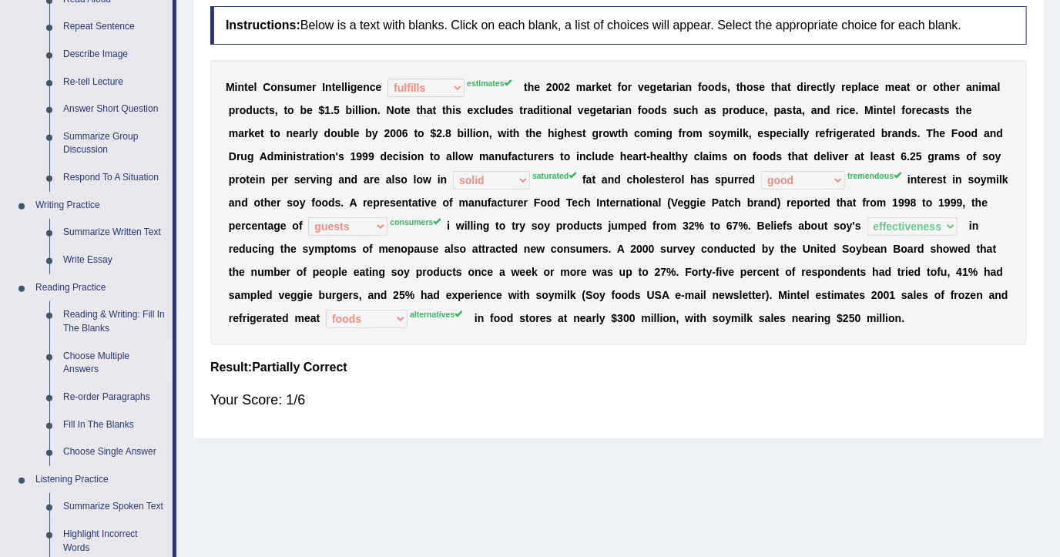
click at [121, 360] on link "Choose Multiple Answers" at bounding box center [114, 363] width 116 height 41
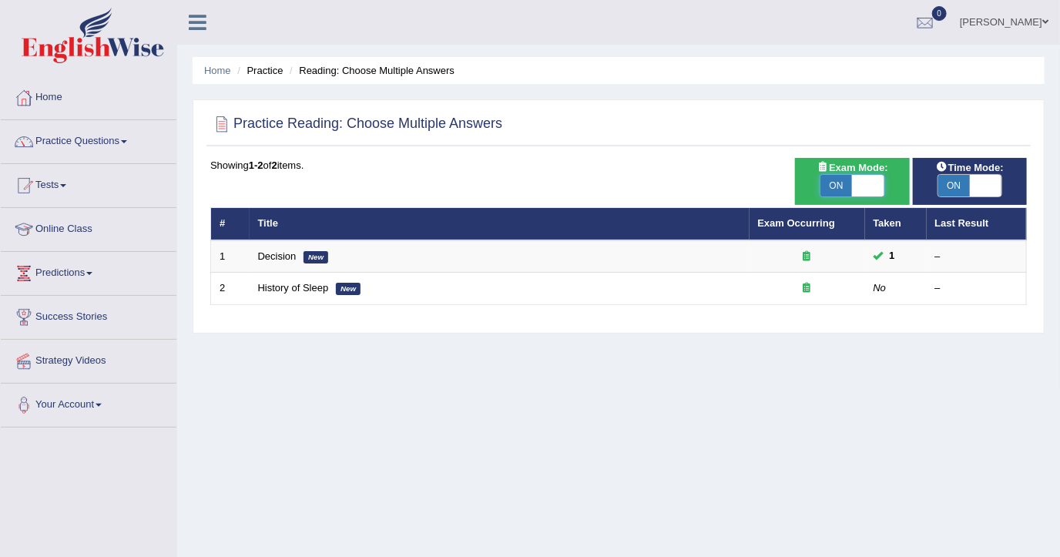
click at [854, 184] on span at bounding box center [869, 186] width 32 height 22
checkbox input "false"
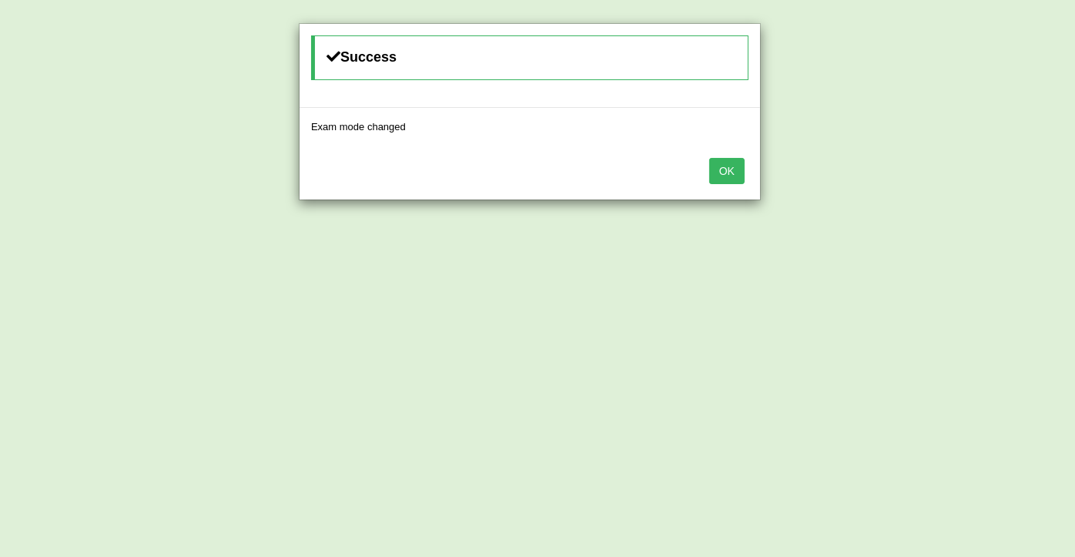
click at [974, 191] on div "Success Exam mode changed OK" at bounding box center [537, 278] width 1075 height 557
click at [736, 167] on button "OK" at bounding box center [726, 171] width 35 height 26
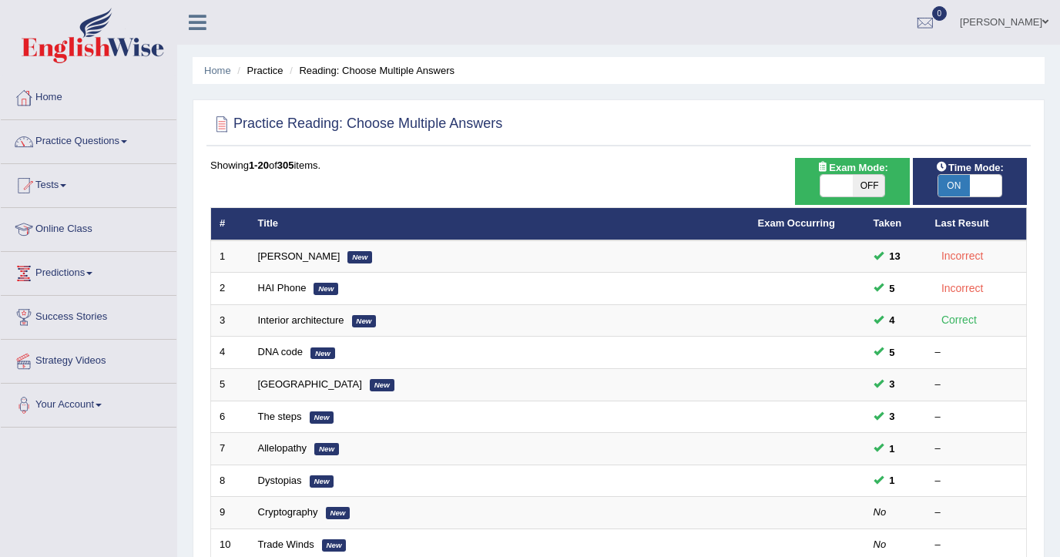
click at [956, 182] on span "ON" at bounding box center [954, 186] width 32 height 22
checkbox input "false"
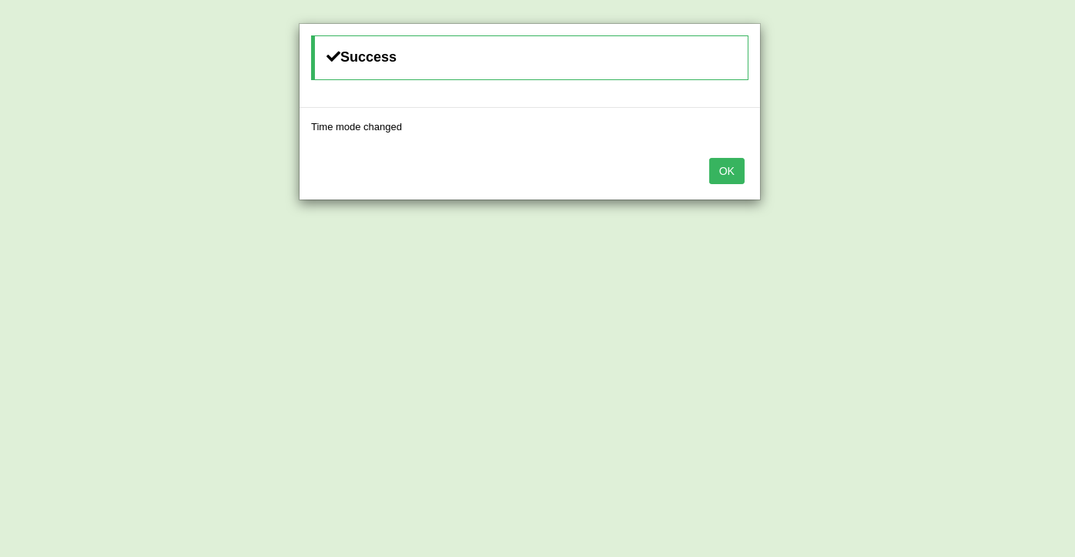
click at [728, 176] on button "OK" at bounding box center [726, 171] width 35 height 26
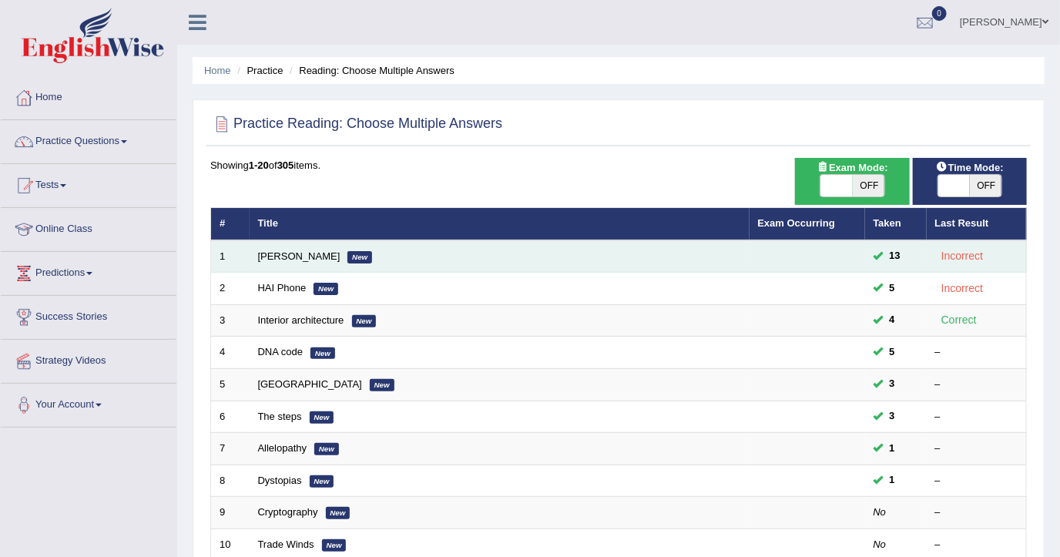
click at [321, 257] on td "Damian Scarf New" at bounding box center [500, 256] width 500 height 32
click at [311, 250] on link "Damian Scarf" at bounding box center [299, 256] width 82 height 12
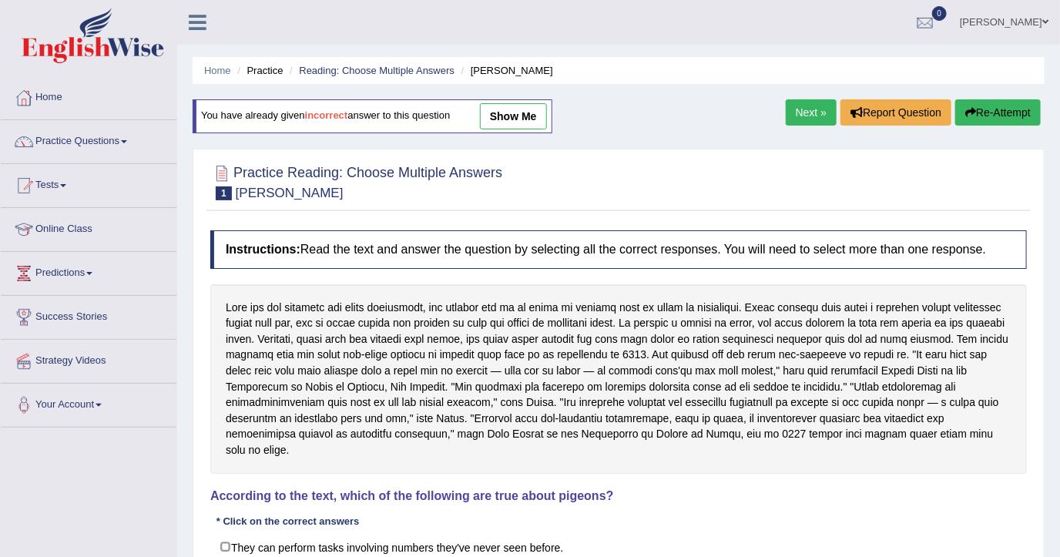
click at [529, 124] on link "show me" at bounding box center [513, 116] width 67 height 26
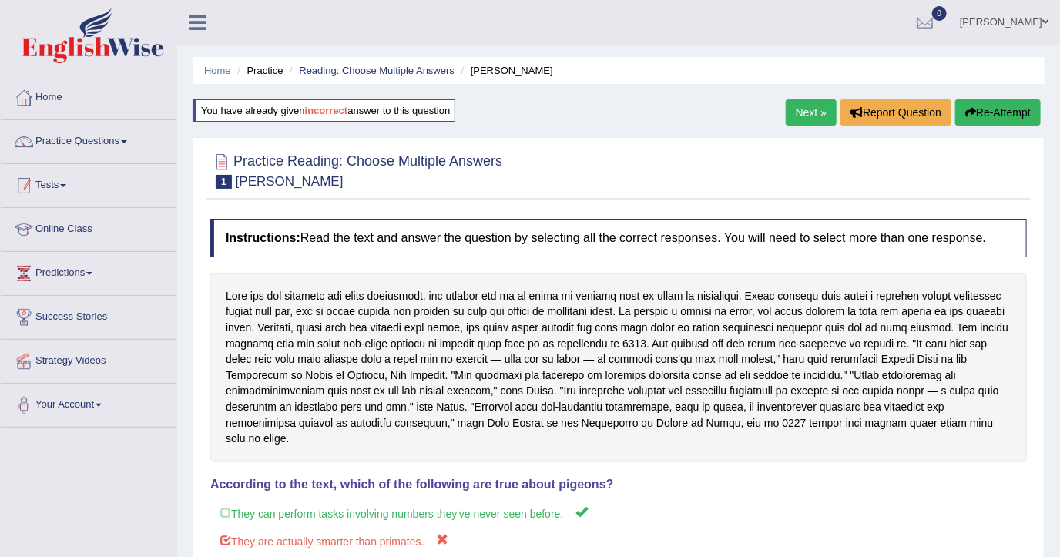
click at [123, 138] on link "Practice Questions" at bounding box center [89, 139] width 176 height 39
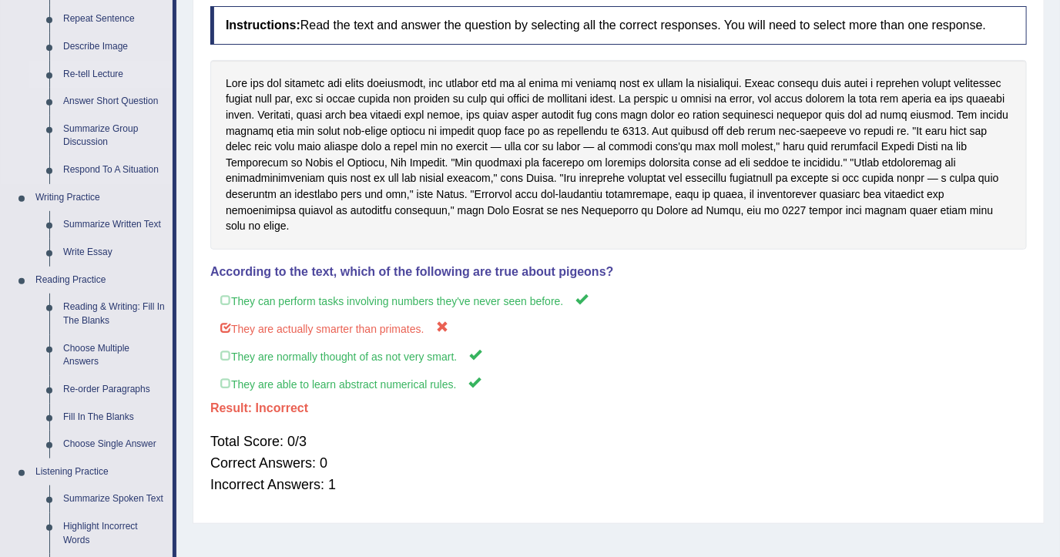
scroll to position [308, 0]
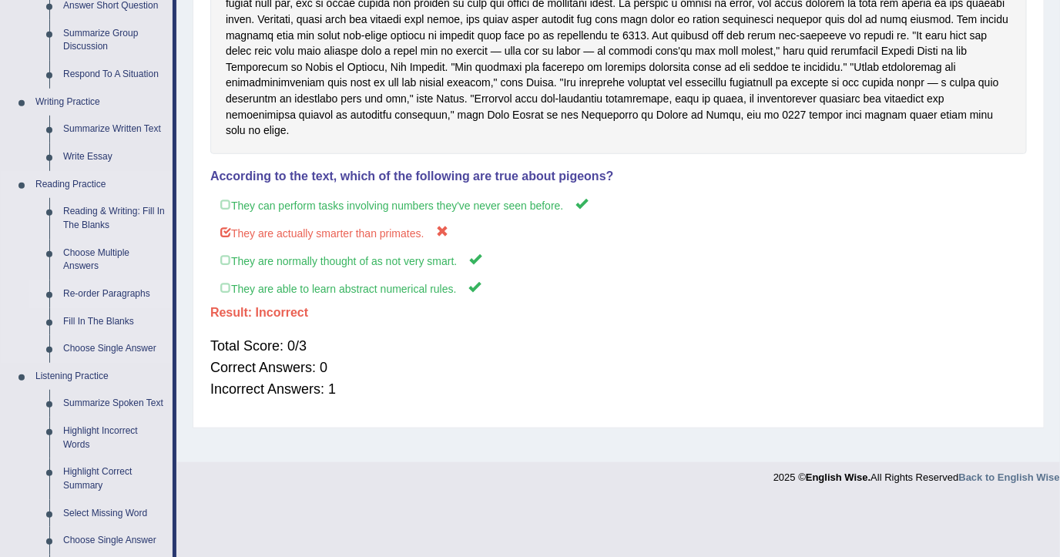
click at [119, 287] on link "Re-order Paragraphs" at bounding box center [114, 294] width 116 height 28
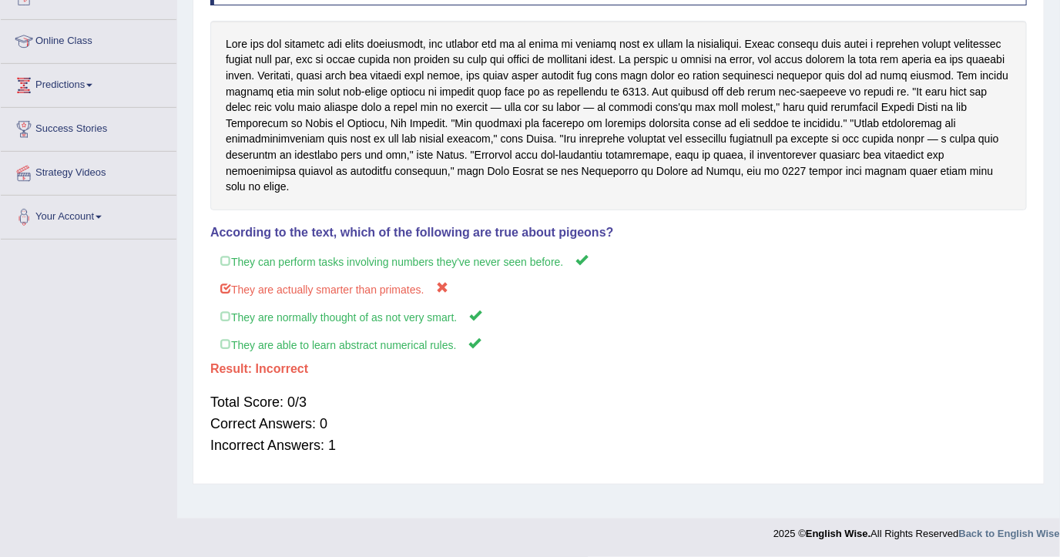
scroll to position [251, 0]
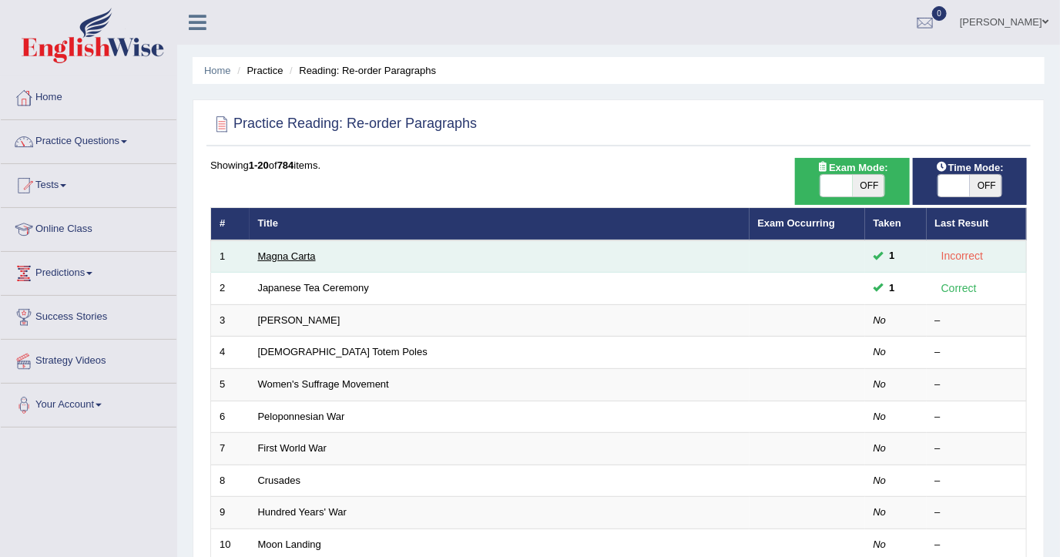
click at [301, 257] on link "Magna Carta" at bounding box center [287, 256] width 58 height 12
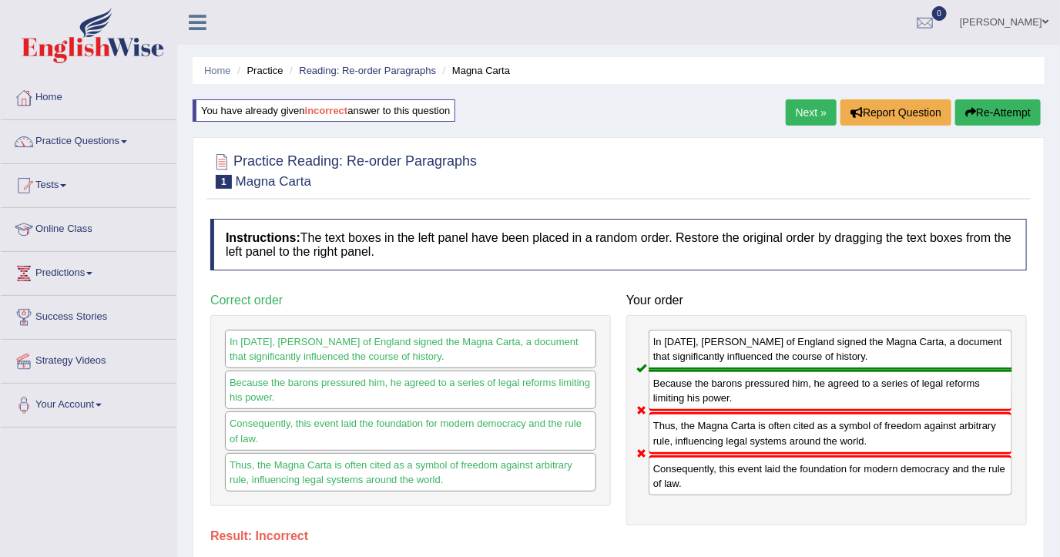
click at [799, 122] on link "Next »" at bounding box center [811, 112] width 51 height 26
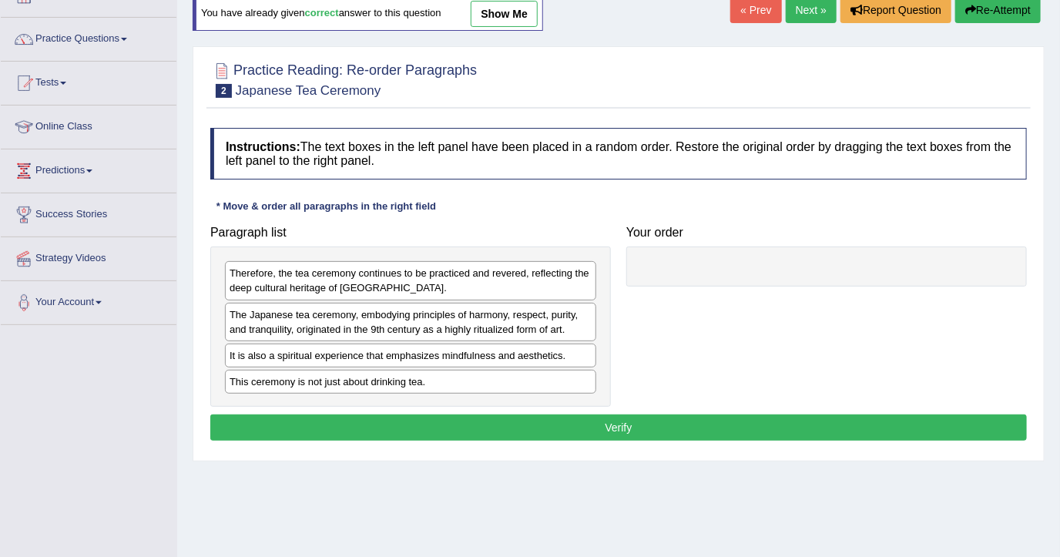
click at [520, 337] on div "The Japanese tea ceremony, embodying principles of harmony, respect, purity, an…" at bounding box center [410, 322] width 371 height 39
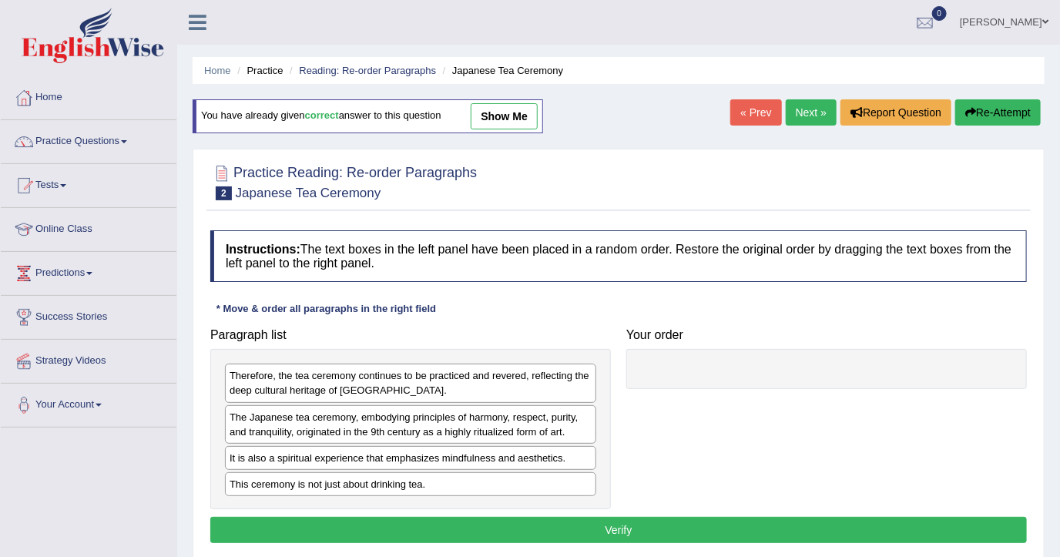
click at [517, 127] on link "show me" at bounding box center [504, 116] width 67 height 26
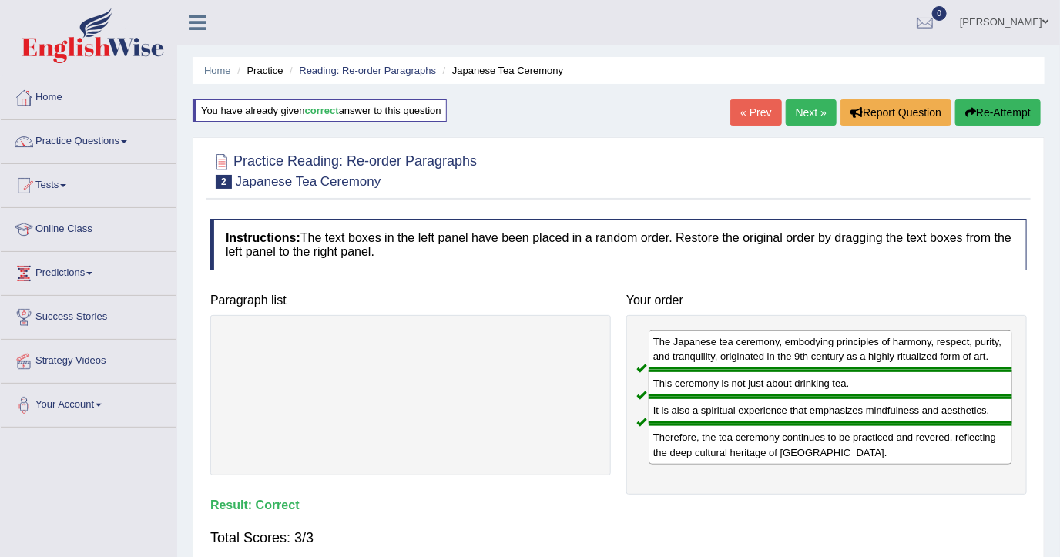
click at [805, 111] on link "Next »" at bounding box center [811, 112] width 51 height 26
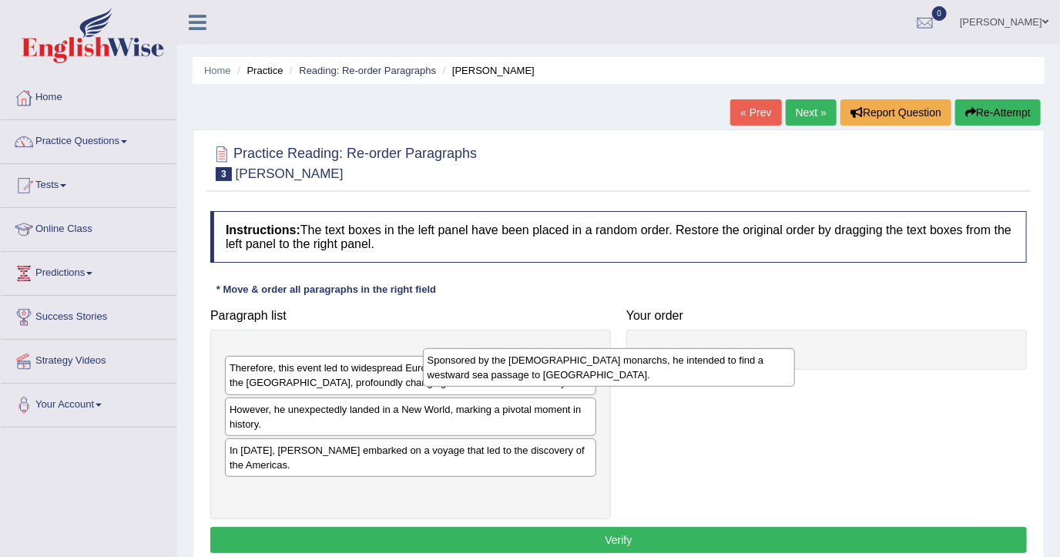
drag, startPoint x: 703, startPoint y: 361, endPoint x: 790, endPoint y: 360, distance: 87.8
click at [790, 360] on div "Sponsored by the Spanish monarchs, he intended to find a westward sea passage t…" at bounding box center [609, 367] width 372 height 39
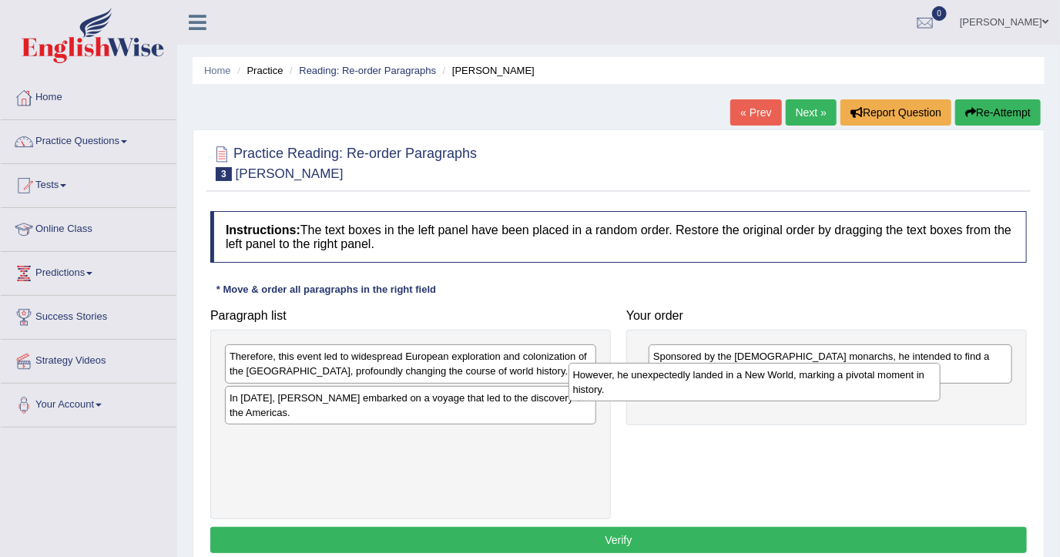
drag, startPoint x: 510, startPoint y: 399, endPoint x: 856, endPoint y: 370, distance: 347.1
click at [860, 374] on div "However, he unexpectedly landed in a New World, marking a pivotal moment in his…" at bounding box center [754, 382] width 372 height 39
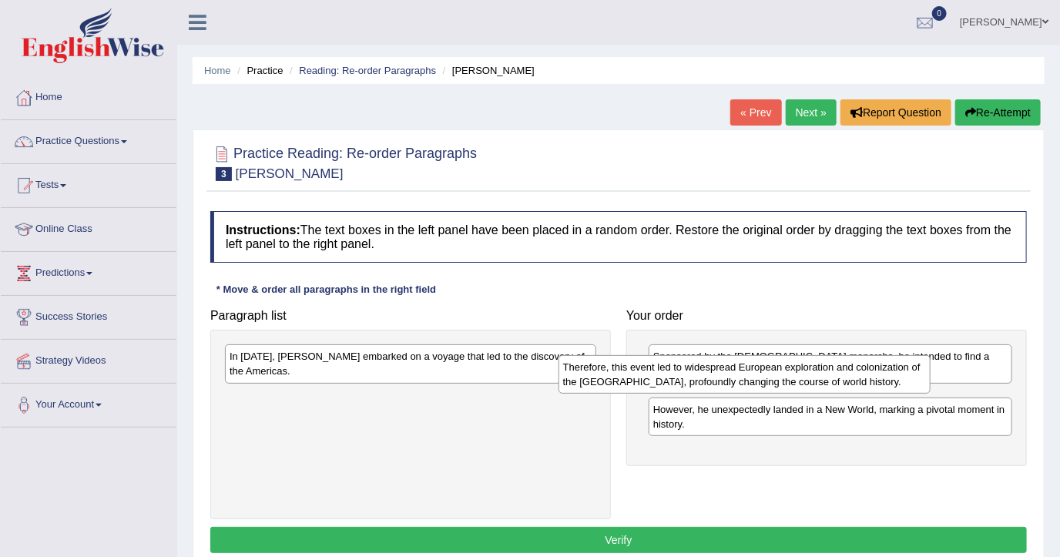
drag, startPoint x: 510, startPoint y: 354, endPoint x: 917, endPoint y: 364, distance: 406.9
click at [917, 364] on div "Therefore, this event led to widespread European exploration and colonization o…" at bounding box center [744, 374] width 372 height 39
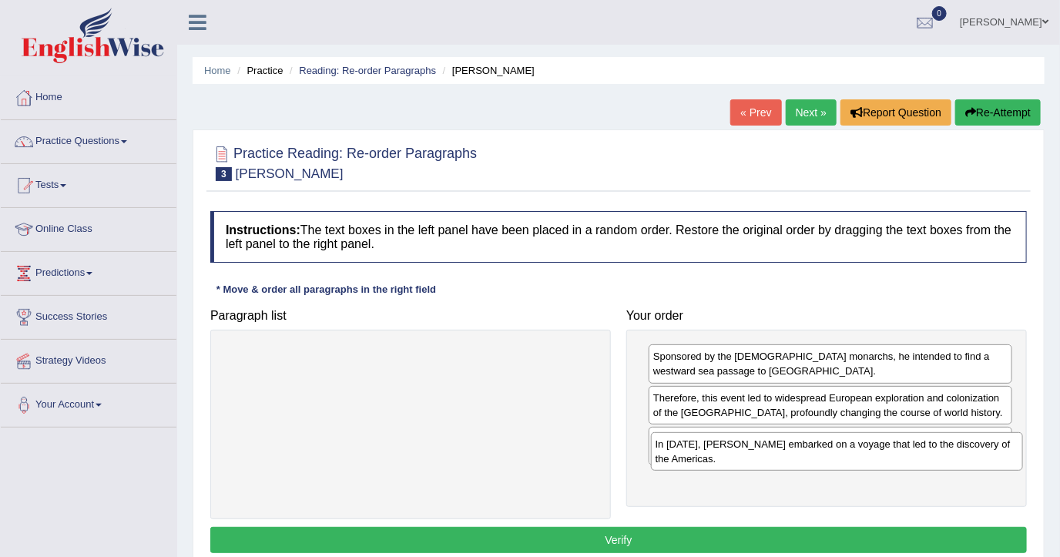
drag, startPoint x: 536, startPoint y: 371, endPoint x: 962, endPoint y: 459, distance: 434.9
click at [962, 459] on div "In 1492, Christopher Columbus embarked on a voyage that led to the discovery of…" at bounding box center [837, 451] width 372 height 39
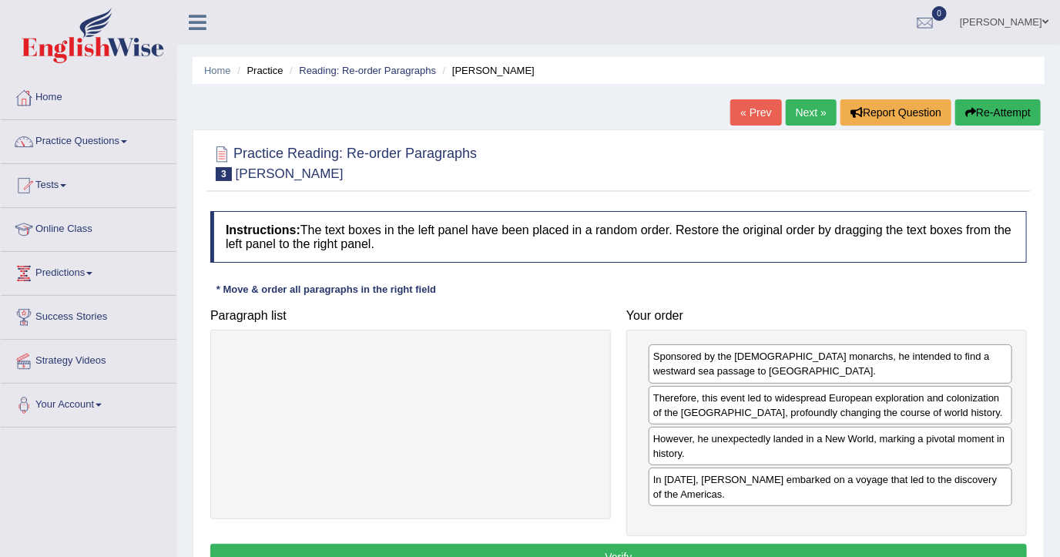
click at [747, 544] on button "Verify" at bounding box center [618, 557] width 817 height 26
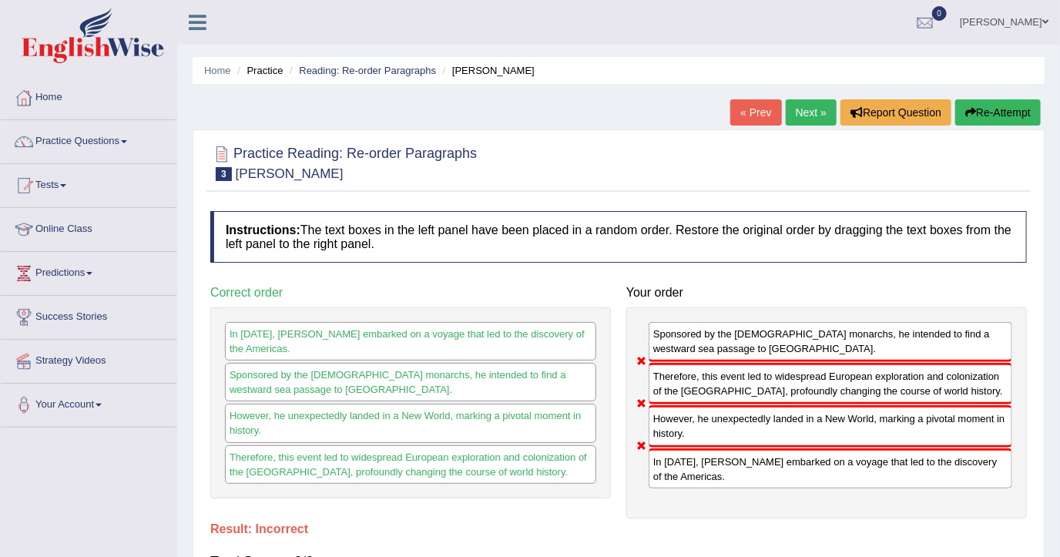
click at [821, 116] on link "Next »" at bounding box center [811, 112] width 51 height 26
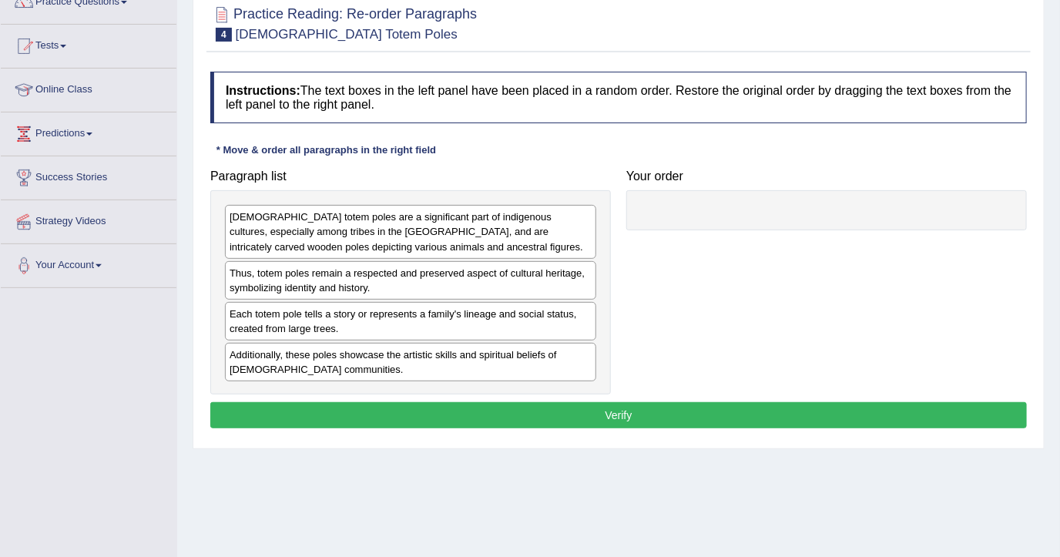
scroll to position [205, 0]
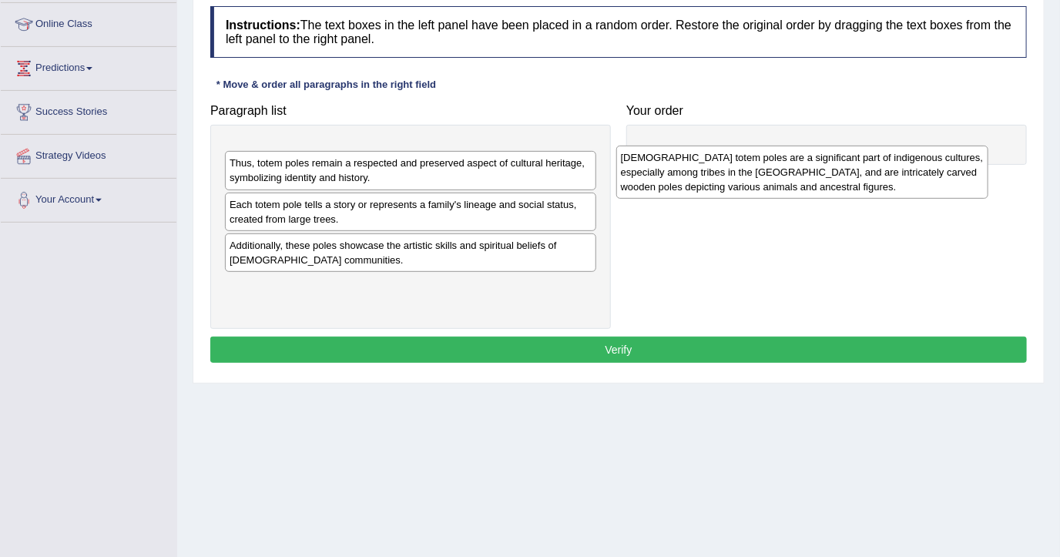
drag, startPoint x: 529, startPoint y: 168, endPoint x: 921, endPoint y: 174, distance: 391.4
click at [921, 174] on div "Native American totem poles are a significant part of indigenous cultures, espe…" at bounding box center [802, 172] width 372 height 53
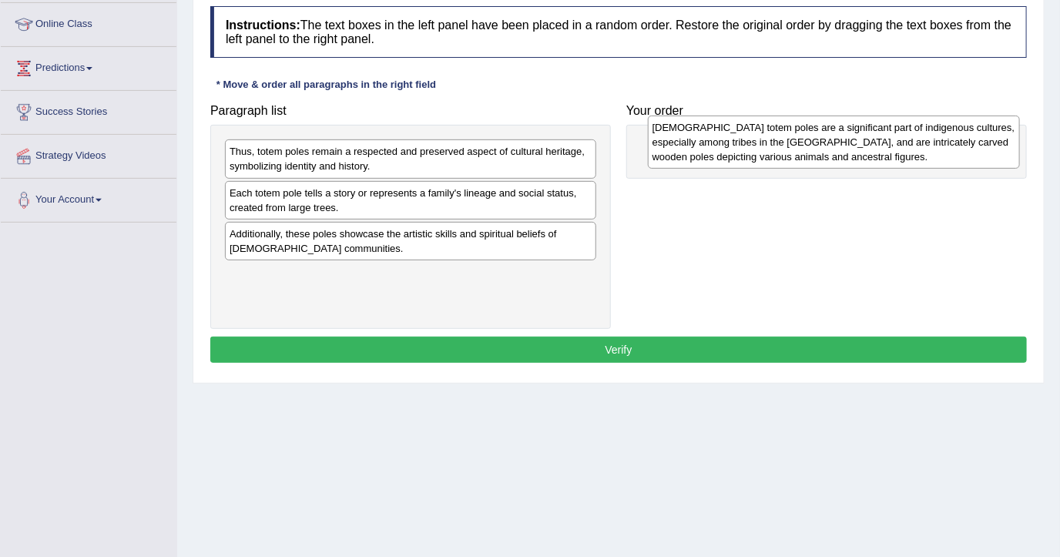
drag, startPoint x: 474, startPoint y: 171, endPoint x: 897, endPoint y: 146, distance: 423.6
click at [897, 146] on div "Native American totem poles are a significant part of indigenous cultures, espe…" at bounding box center [834, 142] width 372 height 53
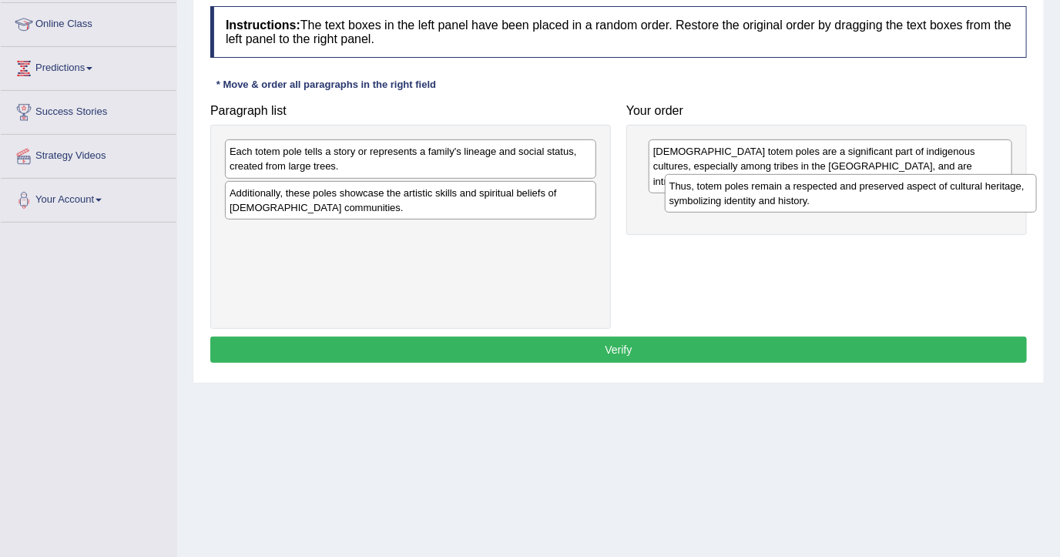
drag, startPoint x: 552, startPoint y: 173, endPoint x: 991, endPoint y: 206, distance: 440.3
click at [991, 206] on div "Thus, totem poles remain a respected and preserved aspect of cultural heritage,…" at bounding box center [851, 193] width 372 height 39
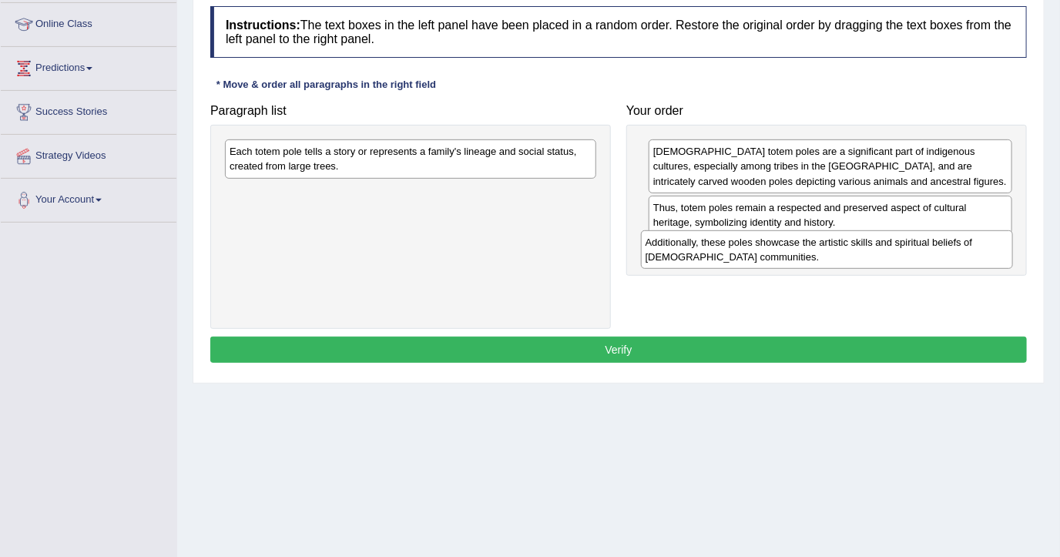
drag, startPoint x: 569, startPoint y: 195, endPoint x: 985, endPoint y: 245, distance: 419.0
click at [985, 245] on div "Additionally, these poles showcase the artistic skills and spiritual beliefs of…" at bounding box center [827, 249] width 372 height 39
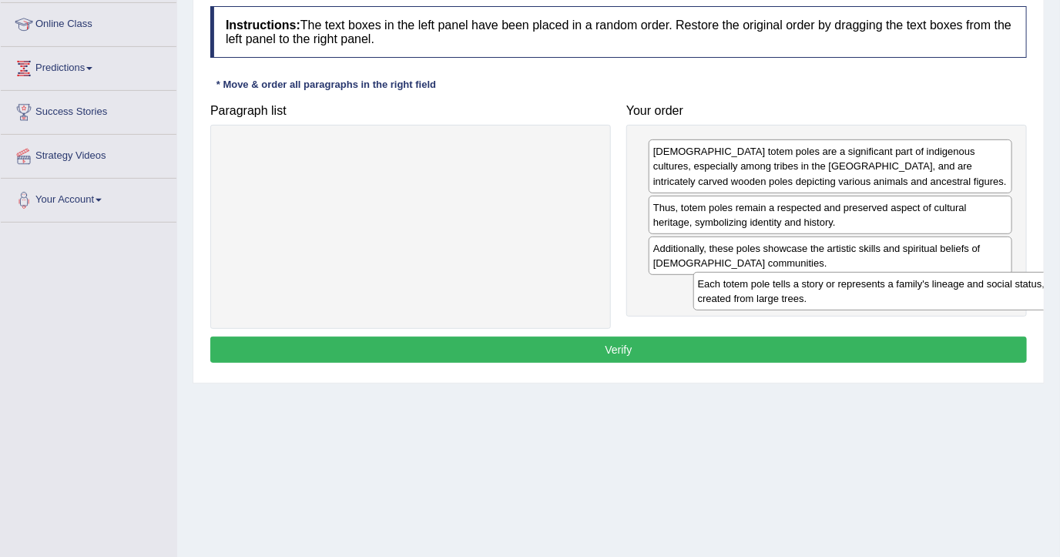
drag, startPoint x: 575, startPoint y: 159, endPoint x: 991, endPoint y: 283, distance: 434.1
click at [991, 283] on div "Each totem pole tells a story or represents a family's lineage and social statu…" at bounding box center [879, 291] width 372 height 39
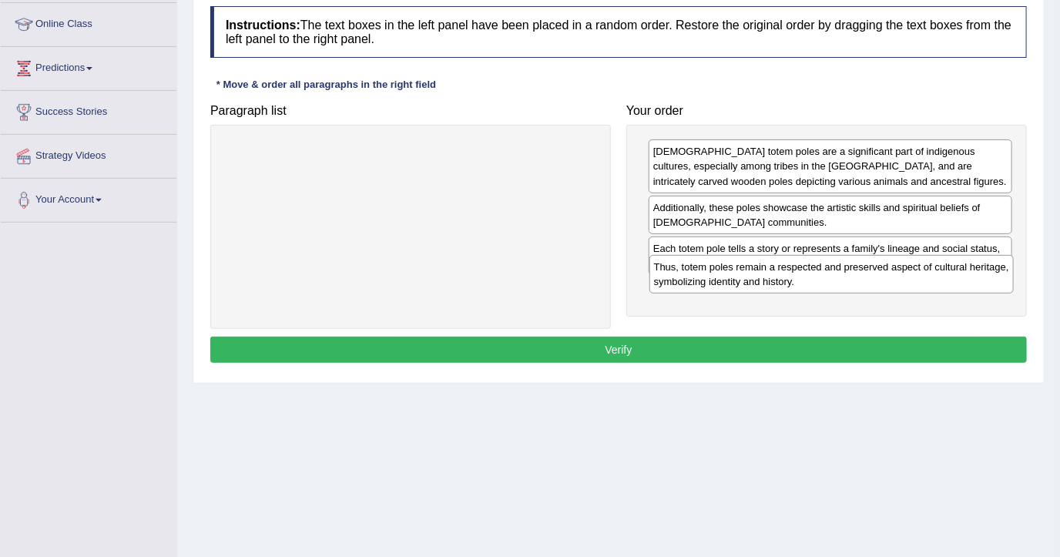
drag, startPoint x: 880, startPoint y: 194, endPoint x: 881, endPoint y: 255, distance: 60.9
click at [881, 255] on div "Thus, totem poles remain a respected and preserved aspect of cultural heritage,…" at bounding box center [831, 274] width 364 height 39
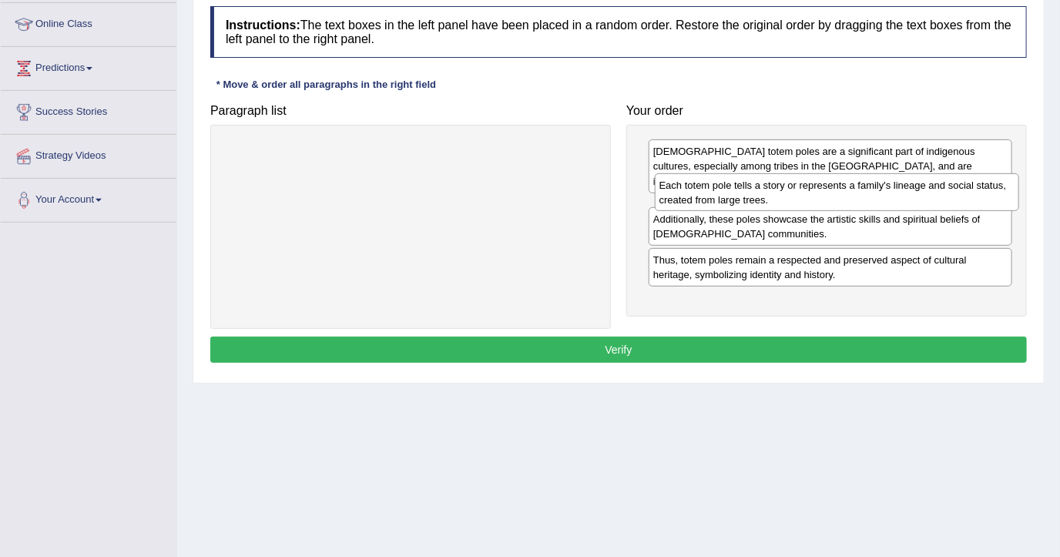
drag, startPoint x: 843, startPoint y: 245, endPoint x: 849, endPoint y: 182, distance: 63.5
click at [849, 182] on div "Each totem pole tells a story or represents a family's lineage and social statu…" at bounding box center [837, 192] width 364 height 39
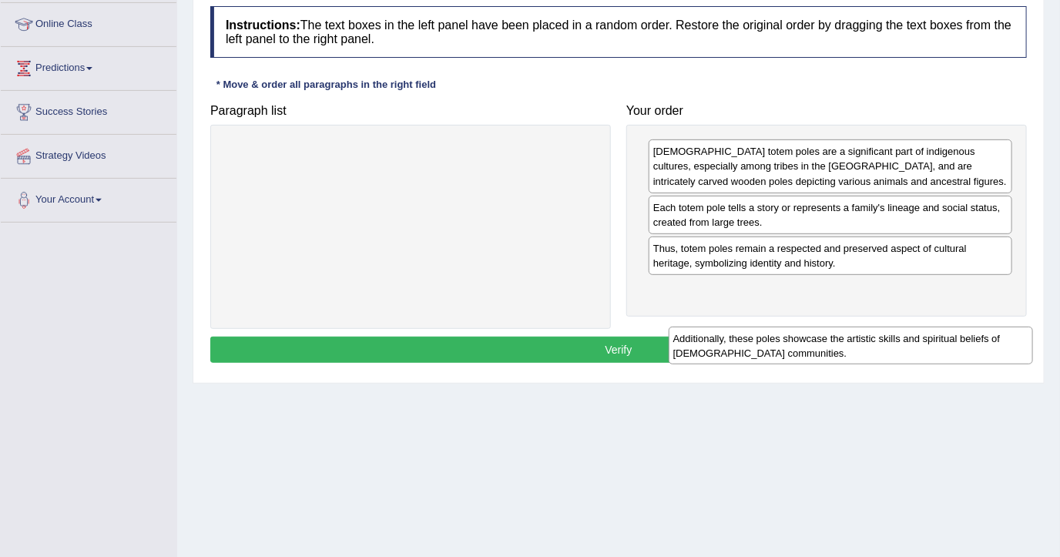
drag, startPoint x: 817, startPoint y: 250, endPoint x: 837, endPoint y: 340, distance: 93.1
click at [837, 340] on div "Additionally, these poles showcase the artistic skills and spiritual beliefs of…" at bounding box center [851, 346] width 364 height 39
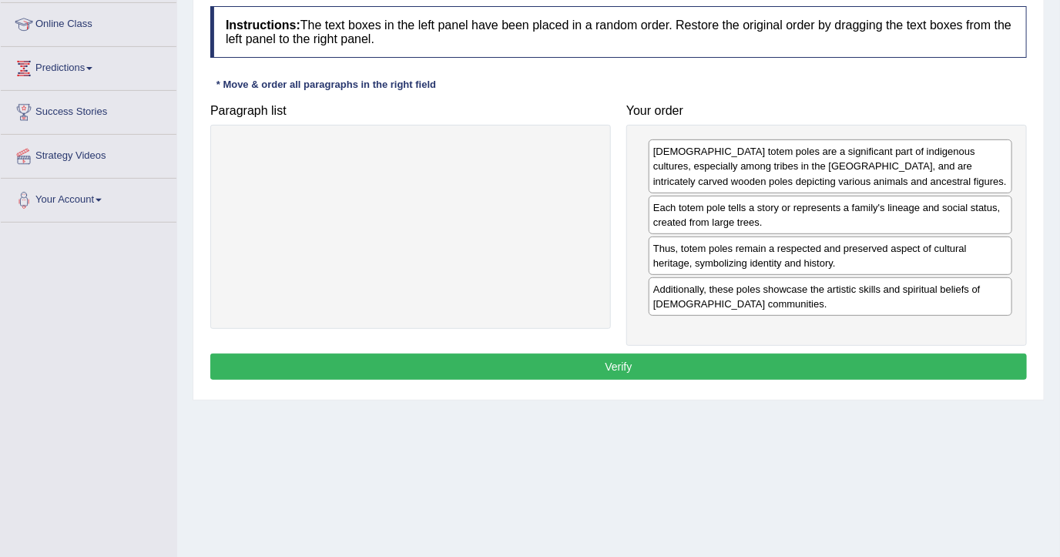
click at [781, 359] on button "Verify" at bounding box center [618, 367] width 817 height 26
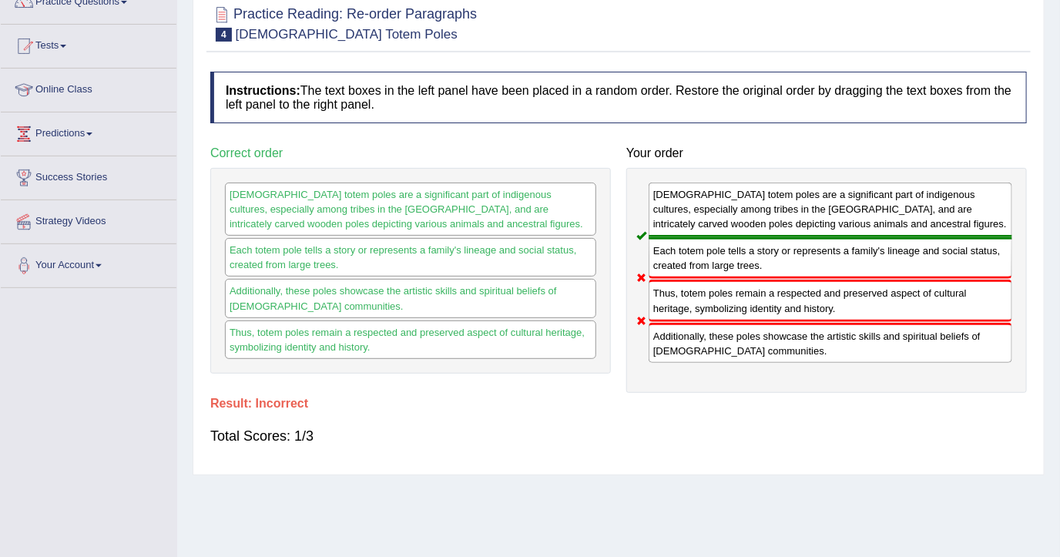
scroll to position [102, 0]
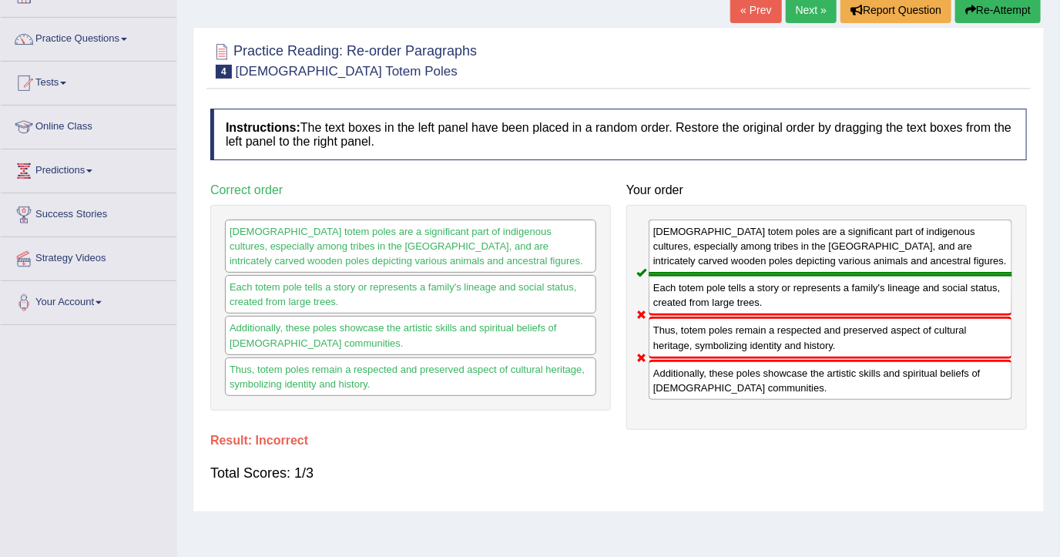
click at [787, 22] on div "« Prev Next » Report Question Re-Attempt" at bounding box center [887, 12] width 314 height 30
click at [797, 11] on link "Next »" at bounding box center [811, 10] width 51 height 26
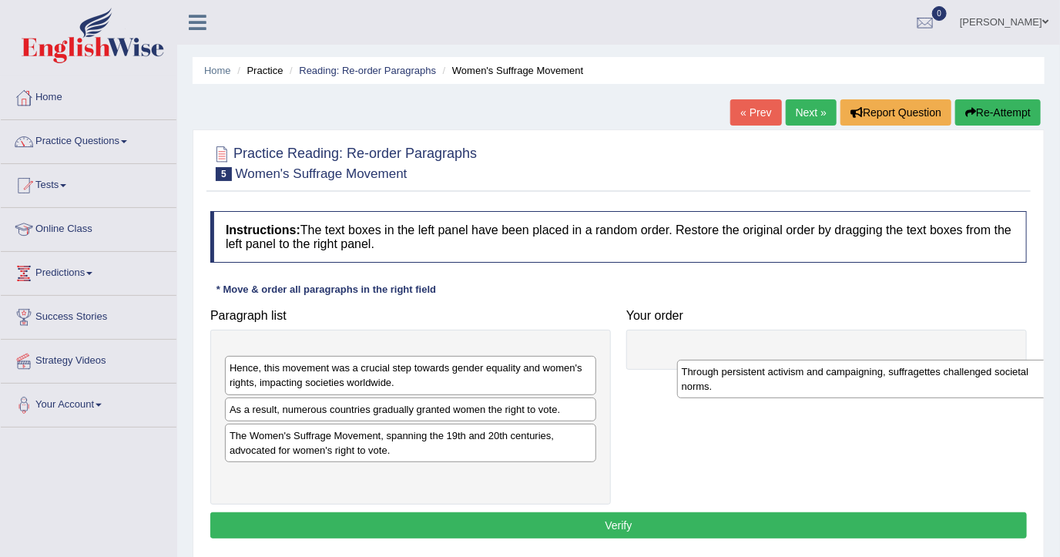
drag, startPoint x: 499, startPoint y: 348, endPoint x: 951, endPoint y: 362, distance: 452.4
click at [951, 362] on div "Through persistent activism and campaigning, suffragettes challenged societal n…" at bounding box center [863, 379] width 372 height 39
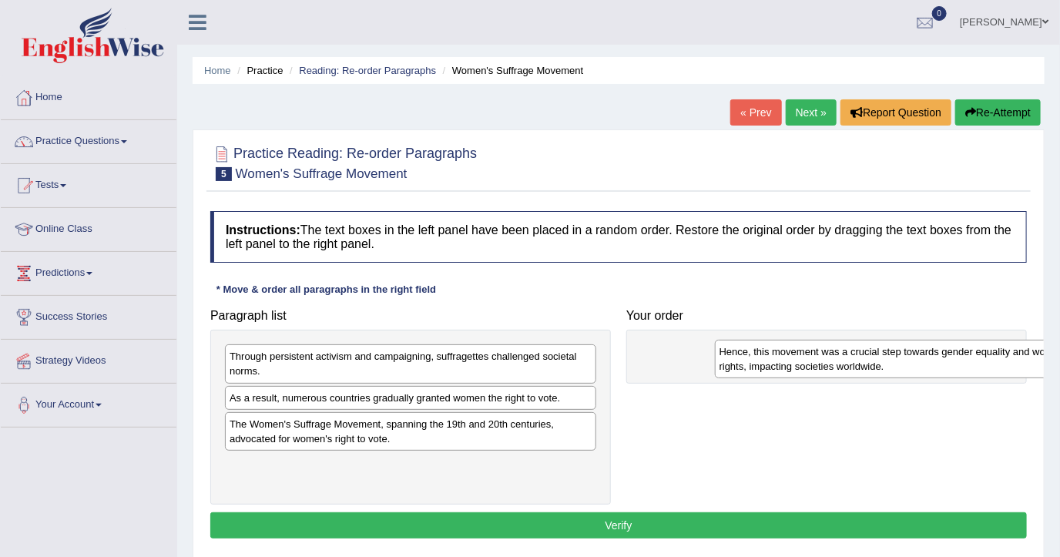
drag, startPoint x: 492, startPoint y: 397, endPoint x: 994, endPoint y: 349, distance: 503.8
click at [994, 349] on div "Hence, this movement was a crucial step towards gender equality and women's rig…" at bounding box center [901, 359] width 372 height 39
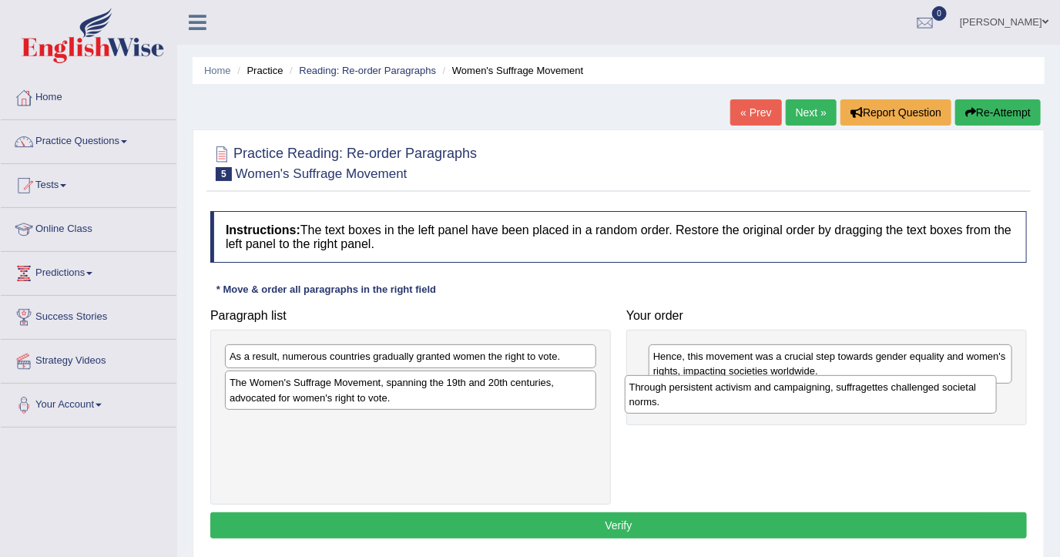
drag, startPoint x: 578, startPoint y: 355, endPoint x: 1000, endPoint y: 387, distance: 423.3
click at [997, 387] on div "Through persistent activism and campaigning, suffragettes challenged societal n…" at bounding box center [811, 394] width 372 height 39
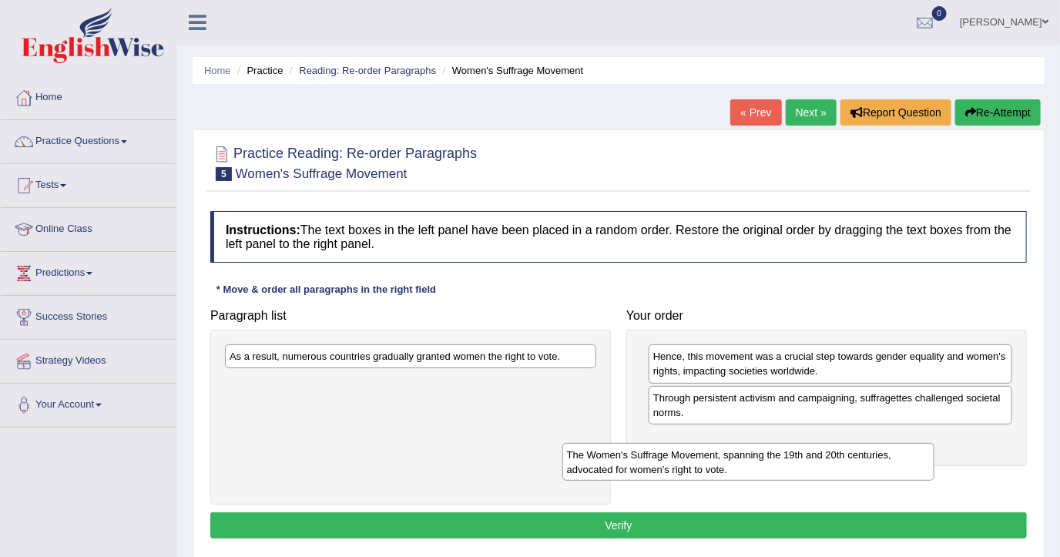
drag, startPoint x: 588, startPoint y: 401, endPoint x: 910, endPoint y: 458, distance: 326.9
click at [914, 466] on div "The Women's Suffrage Movement, spanning the 19th and 20th centuries, advocated …" at bounding box center [748, 462] width 372 height 39
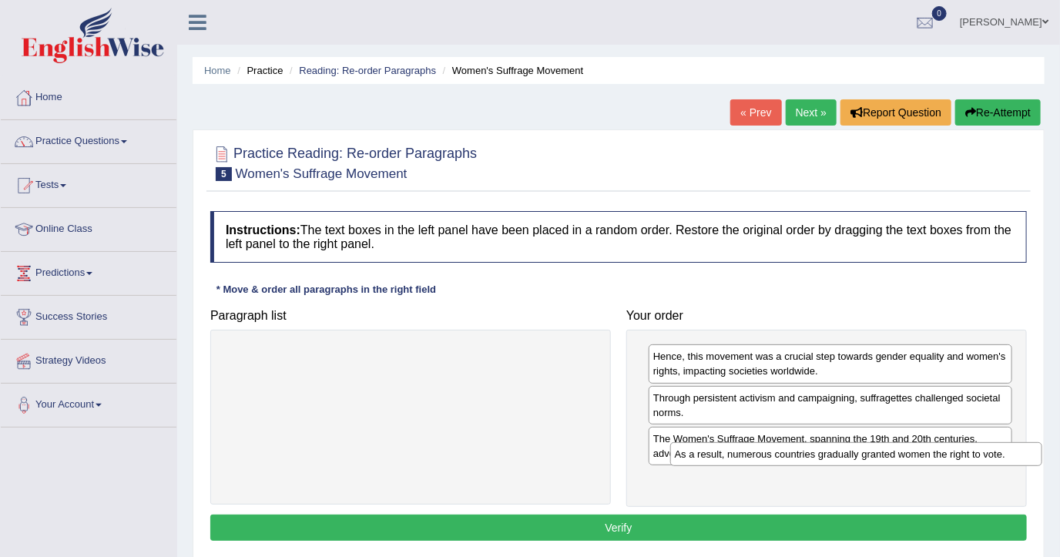
drag, startPoint x: 565, startPoint y: 361, endPoint x: 994, endPoint y: 451, distance: 437.5
click at [994, 451] on div "As a result, numerous countries gradually granted women the right to vote." at bounding box center [856, 454] width 372 height 24
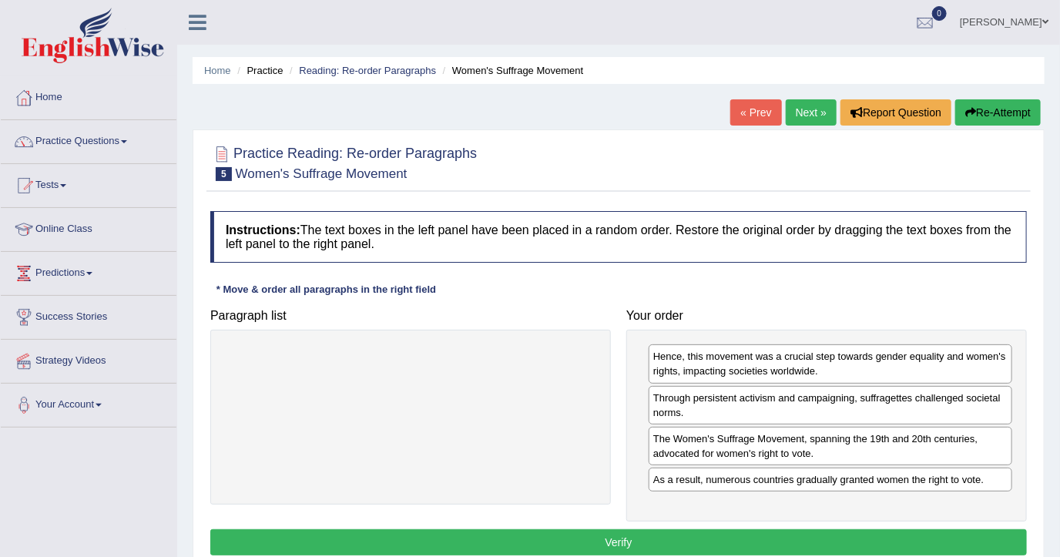
click at [880, 516] on div "Hence, this movement was a crucial step towards gender equality and women's rig…" at bounding box center [826, 426] width 401 height 192
click at [881, 535] on button "Verify" at bounding box center [618, 542] width 817 height 26
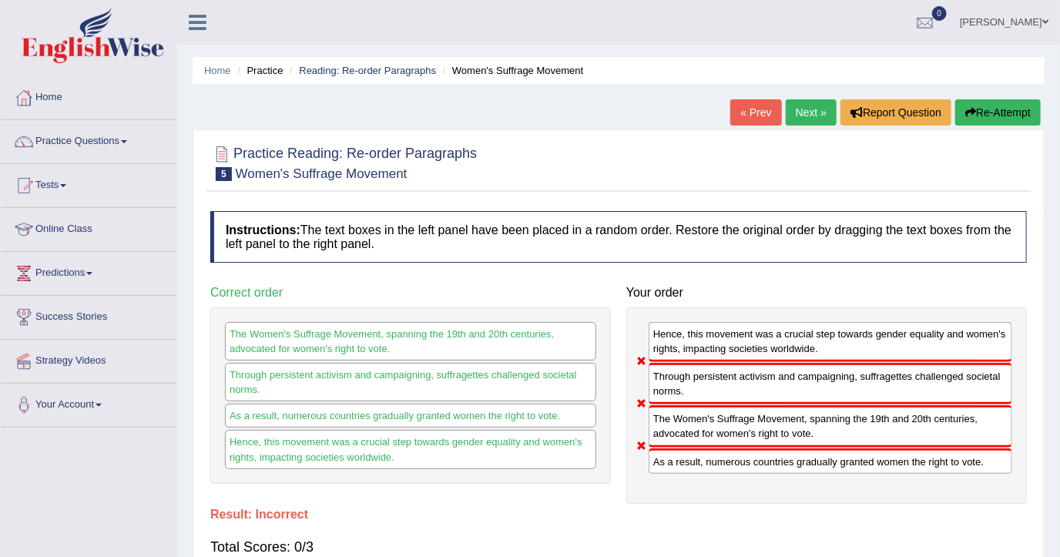
click at [803, 116] on link "Next »" at bounding box center [811, 112] width 51 height 26
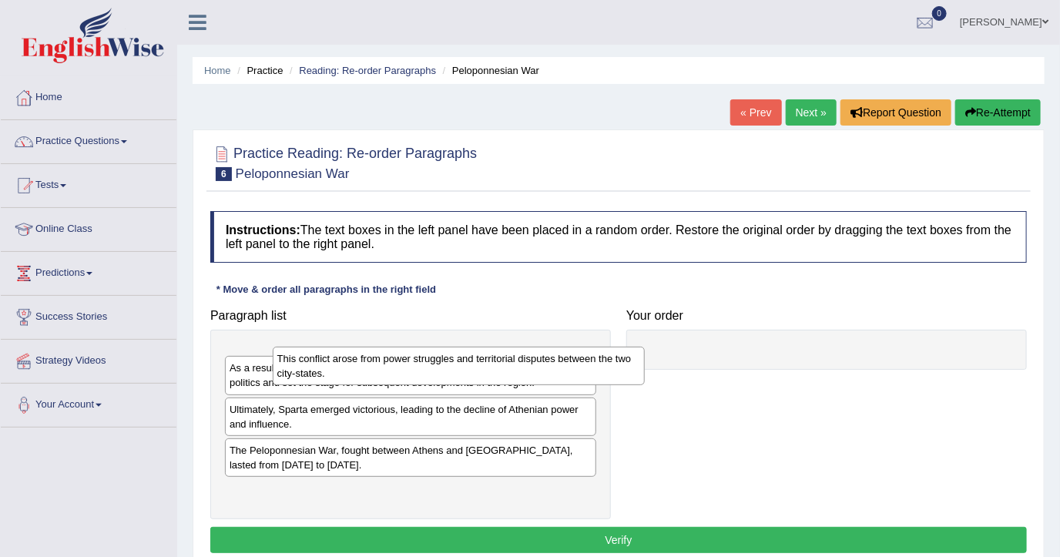
drag, startPoint x: 508, startPoint y: 361, endPoint x: 828, endPoint y: 356, distance: 319.7
click at [645, 356] on div "This conflict arose from power struggles and territorial disputes between the t…" at bounding box center [459, 366] width 372 height 39
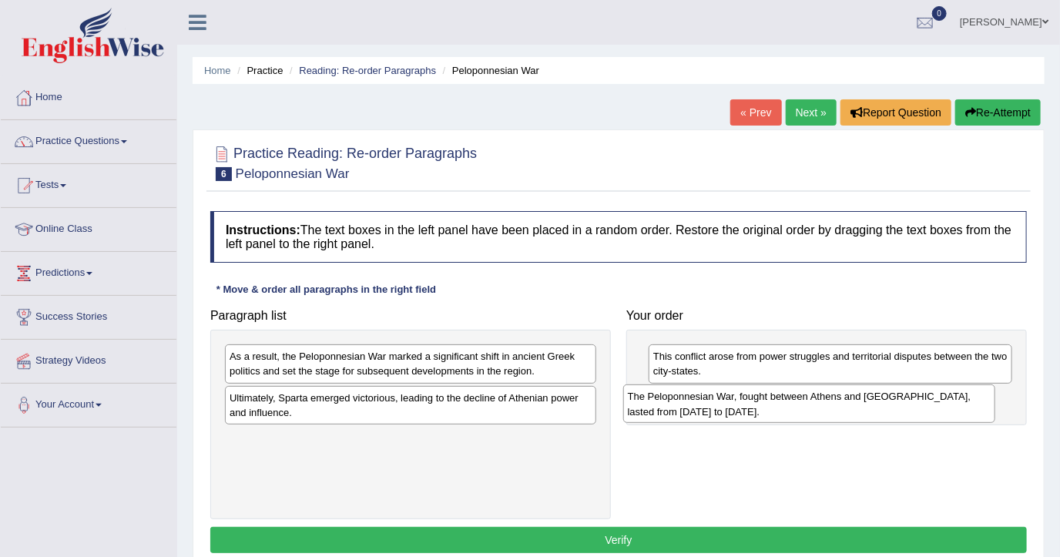
click at [907, 394] on div "The Peloponnesian War, fought between Athens and [GEOGRAPHIC_DATA], lasted from…" at bounding box center [809, 403] width 372 height 39
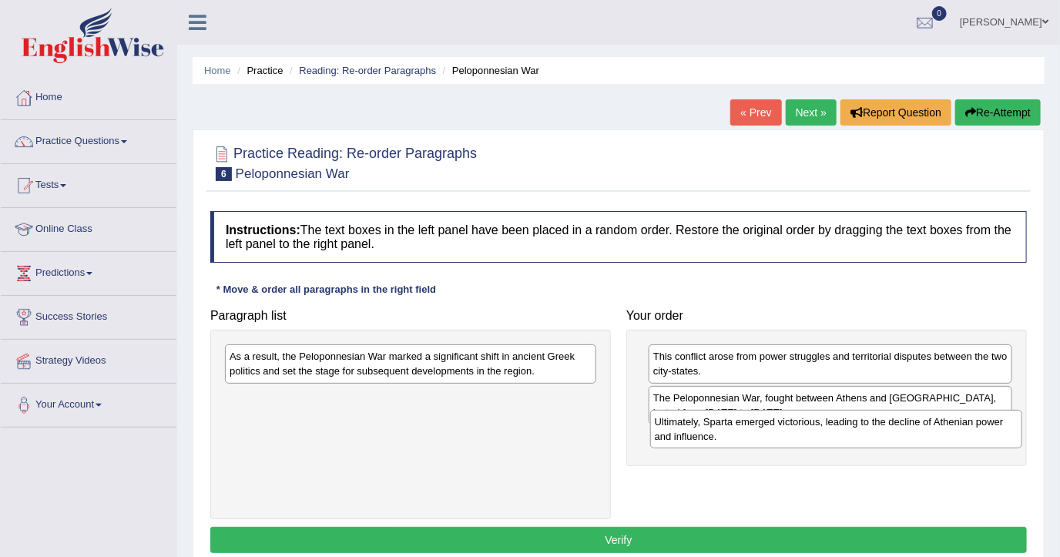
drag, startPoint x: 582, startPoint y: 411, endPoint x: 989, endPoint y: 410, distance: 407.5
click at [999, 411] on div "Ultimately, Sparta emerged victorious, leading to the decline of Athenian power…" at bounding box center [836, 429] width 372 height 39
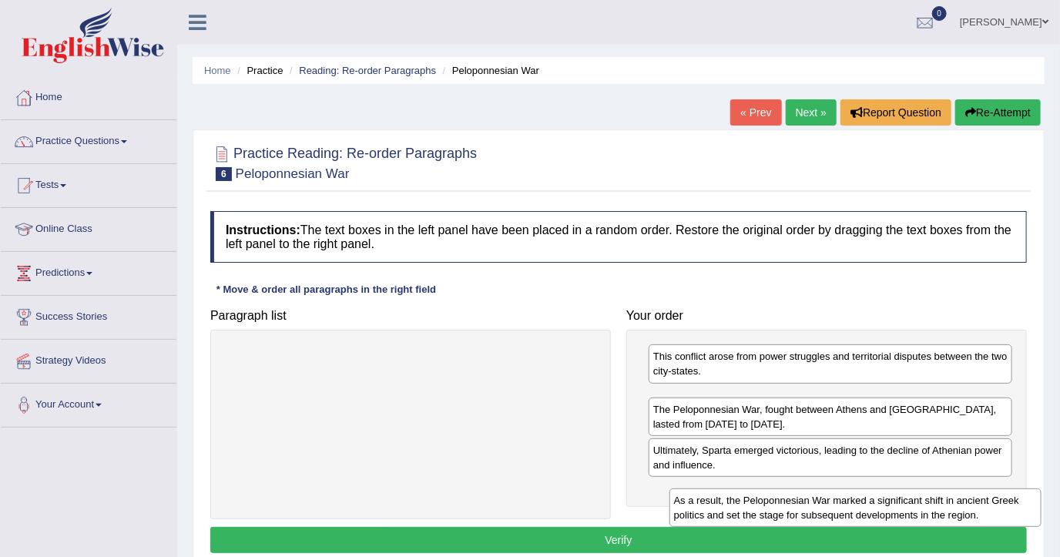
drag, startPoint x: 974, startPoint y: 395, endPoint x: 987, endPoint y: 491, distance: 96.3
click at [988, 495] on div "As a result, the Peloponnesian War marked a significant shift in ancient Greek …" at bounding box center [855, 507] width 372 height 39
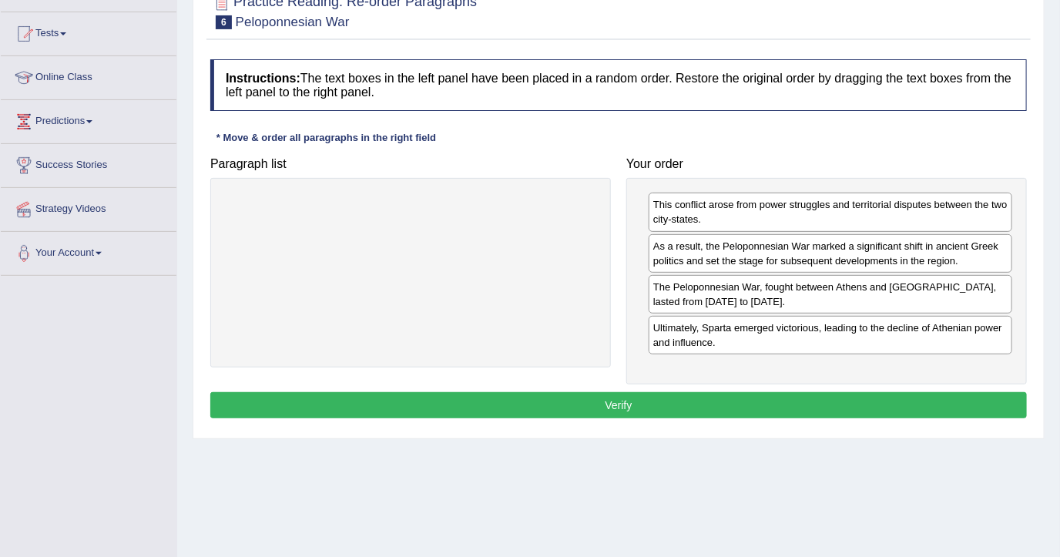
scroll to position [205, 0]
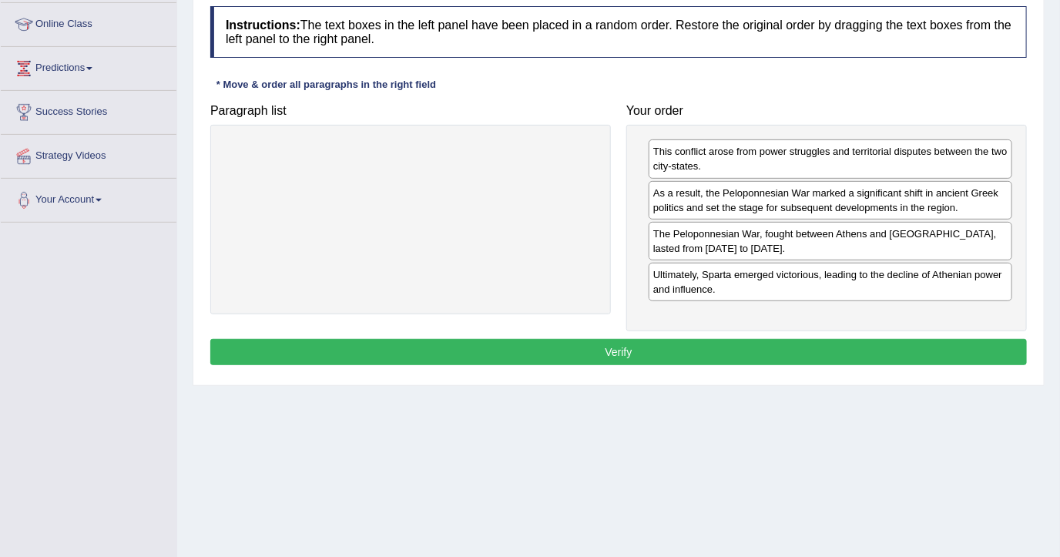
click at [683, 340] on button "Verify" at bounding box center [618, 352] width 817 height 26
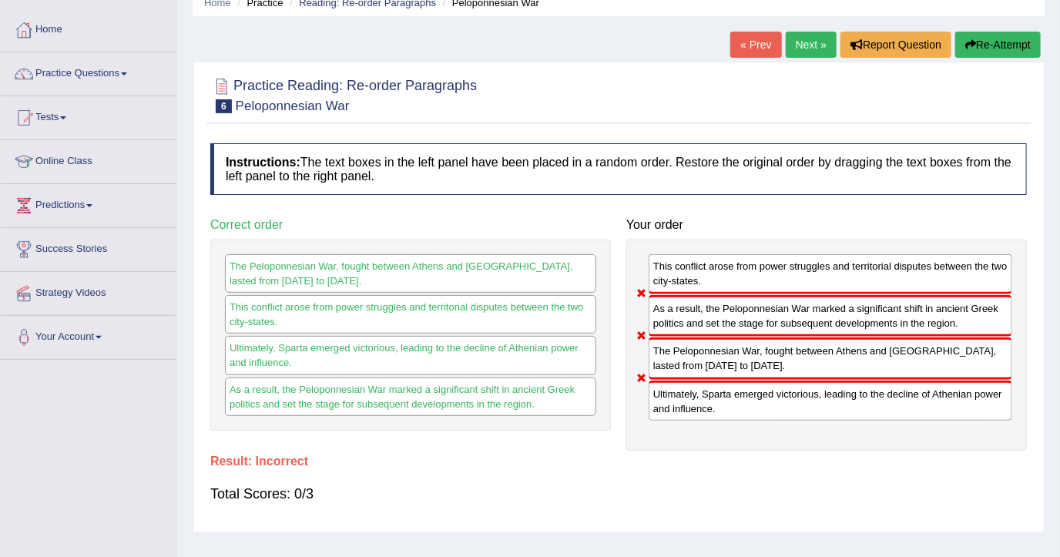
scroll to position [0, 0]
